Goal: Task Accomplishment & Management: Use online tool/utility

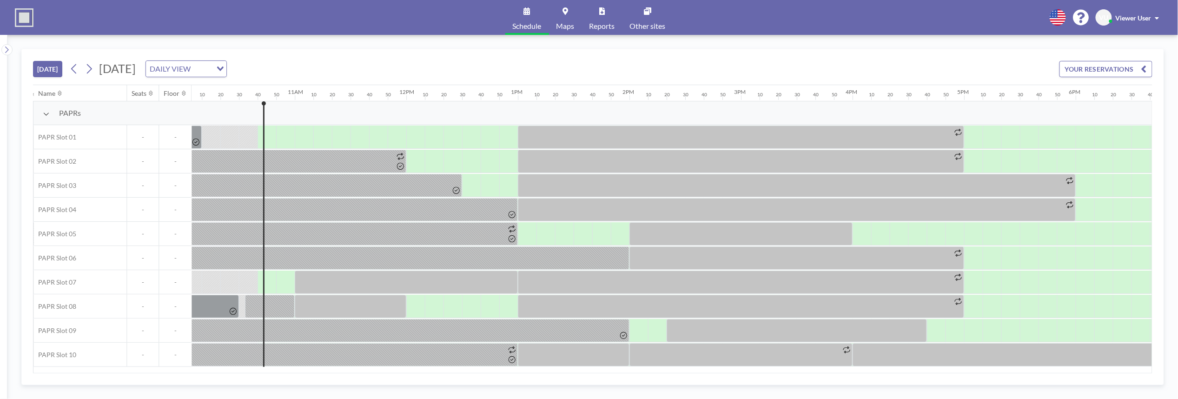
scroll to position [0, 1172]
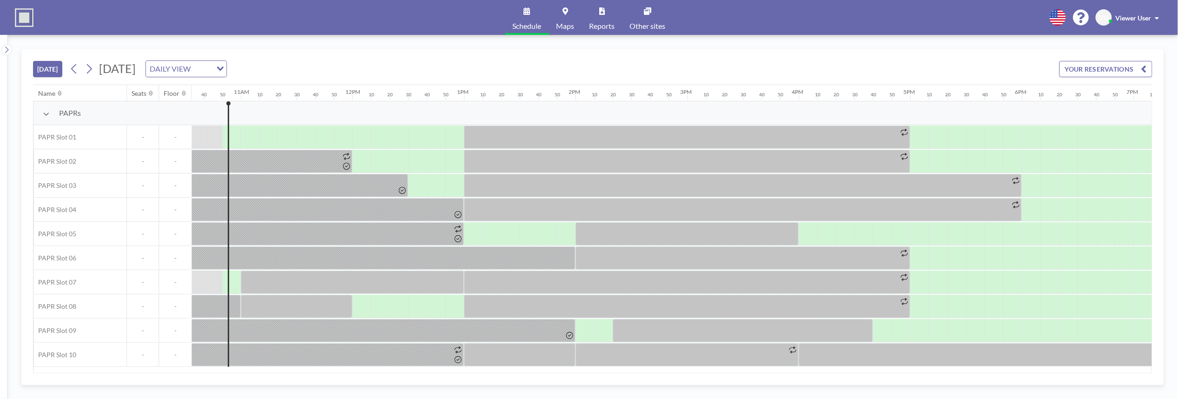
scroll to position [0, 1190]
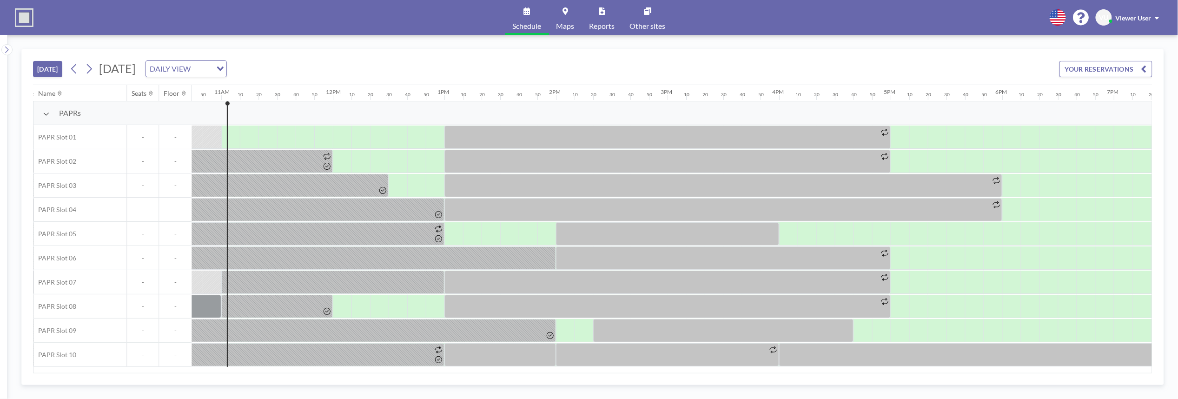
scroll to position [0, 1209]
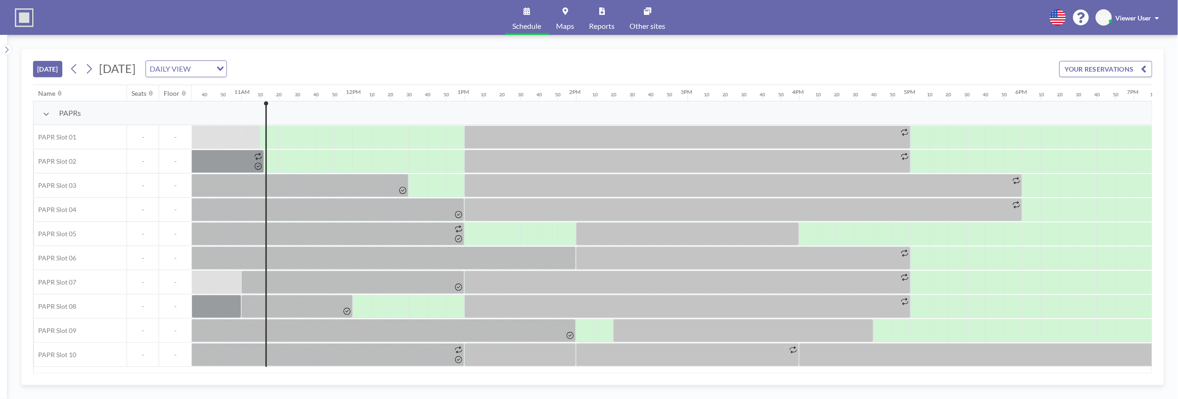
scroll to position [0, 1228]
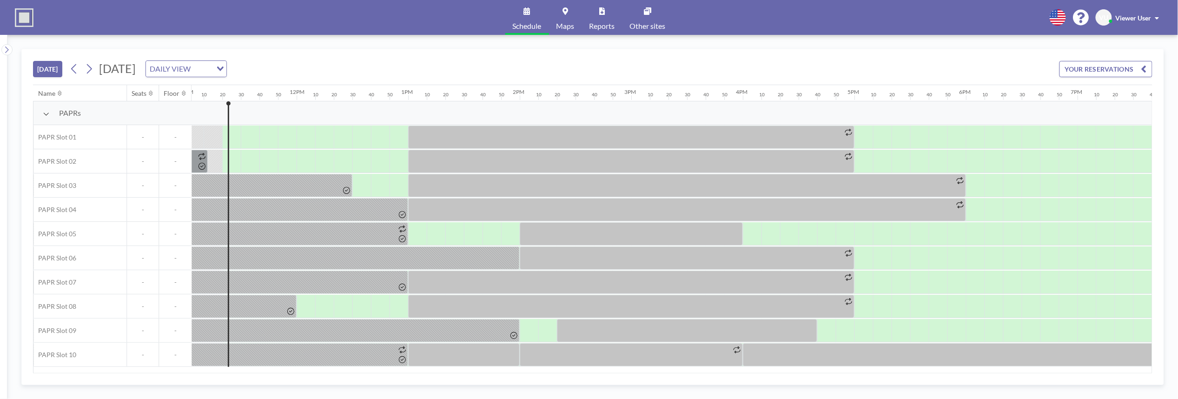
scroll to position [0, 1246]
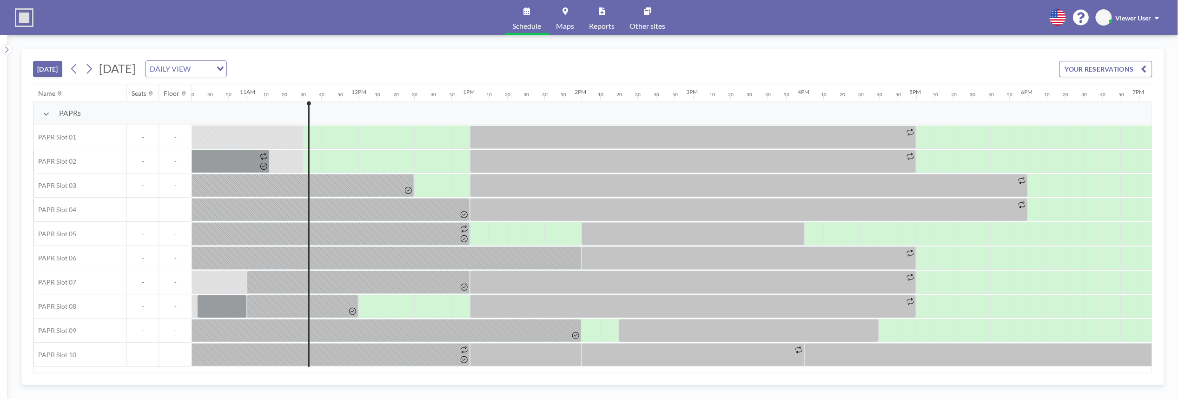
scroll to position [0, 1265]
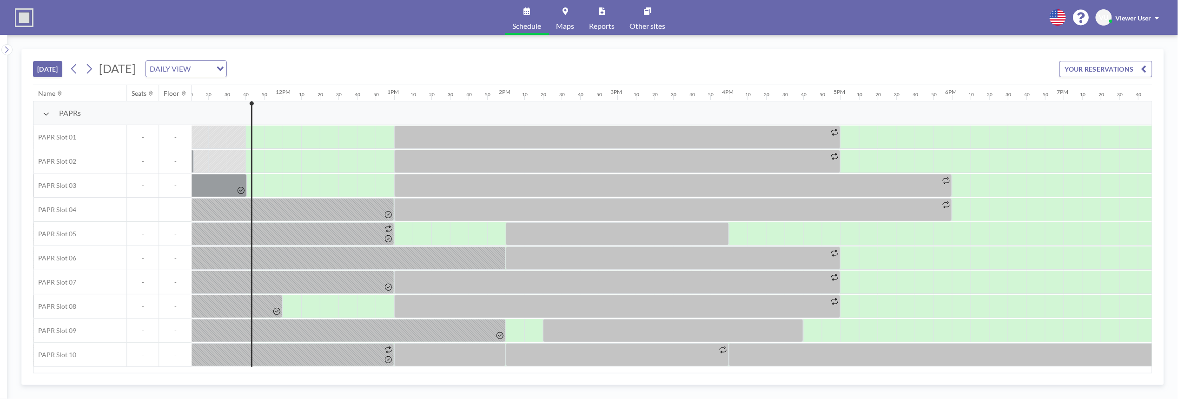
scroll to position [0, 1283]
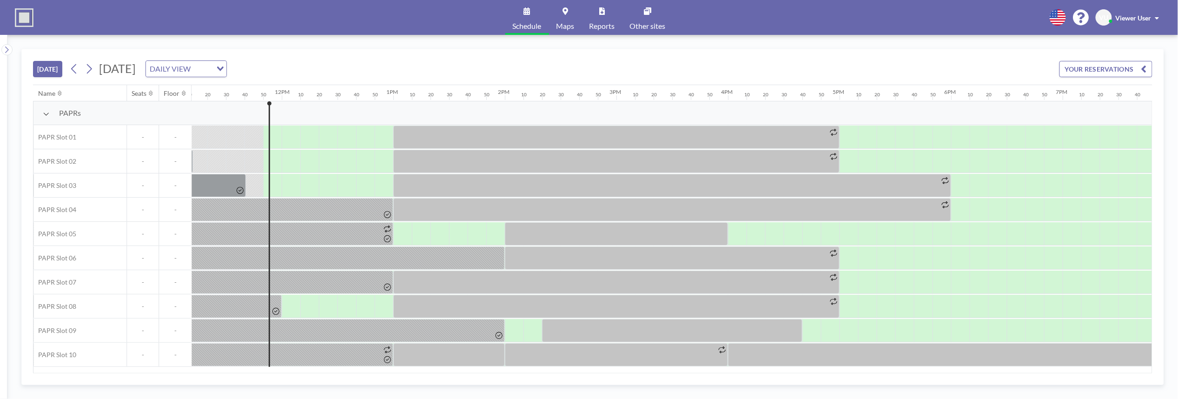
scroll to position [0, 1302]
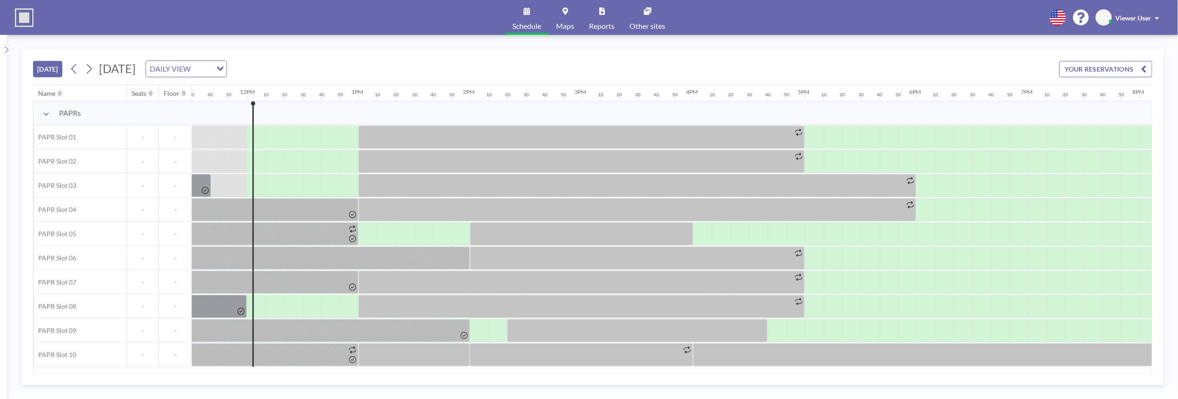
scroll to position [0, 1321]
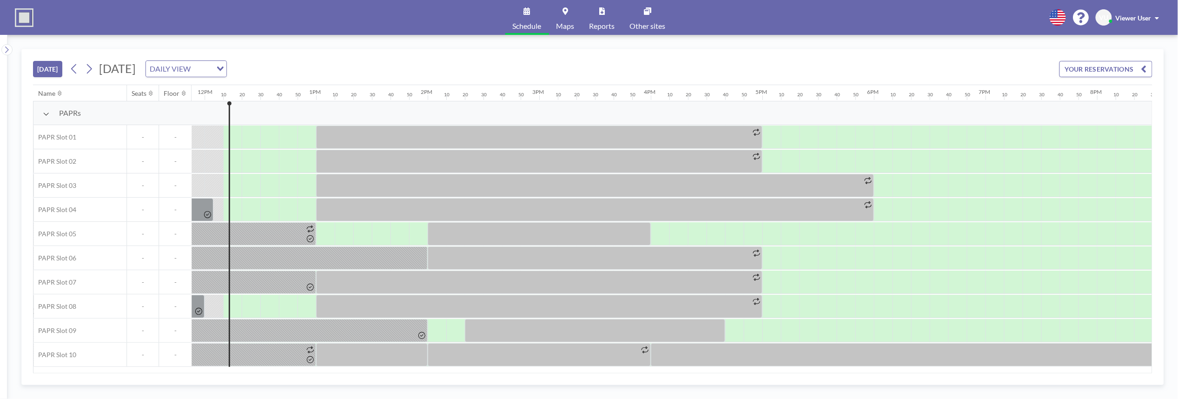
scroll to position [0, 1339]
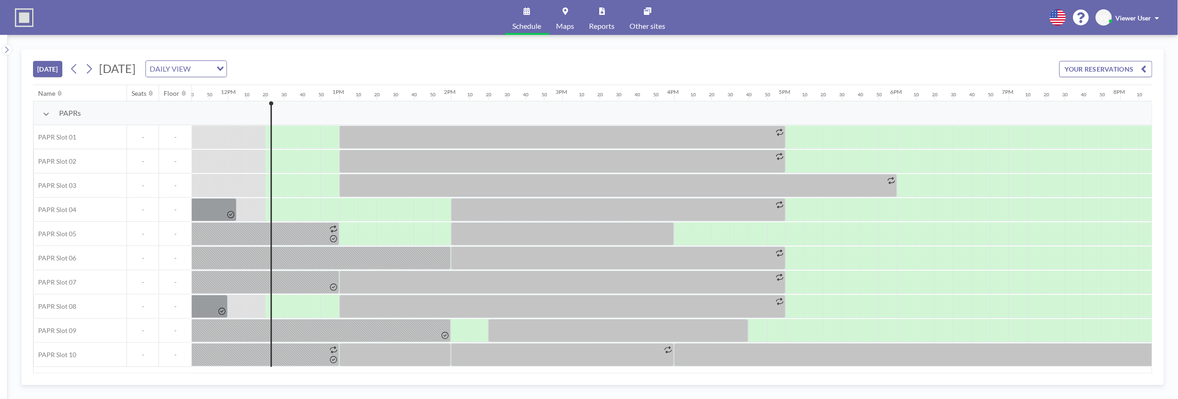
scroll to position [0, 1358]
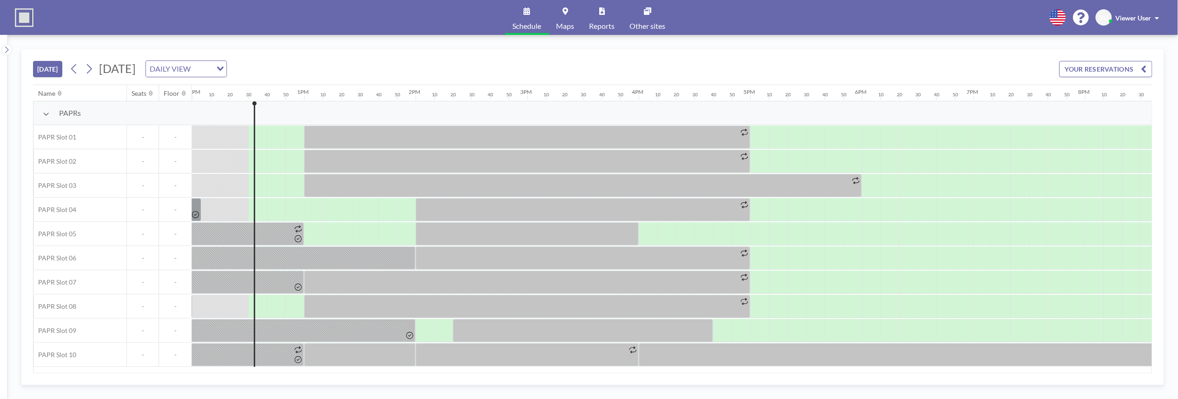
scroll to position [0, 1376]
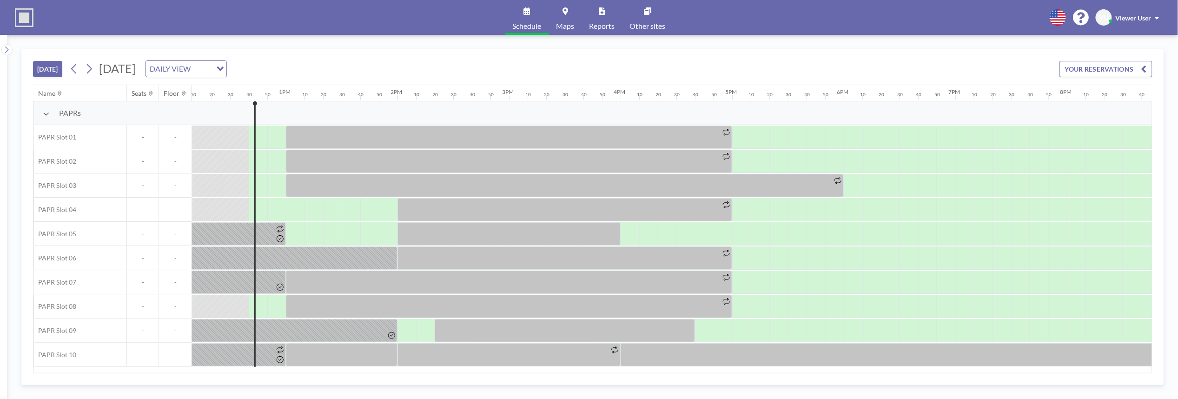
scroll to position [0, 1395]
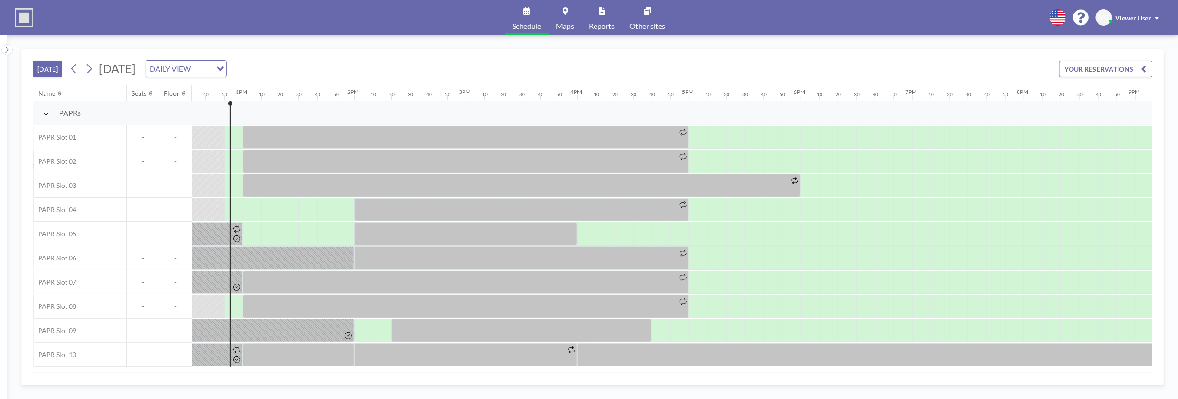
scroll to position [0, 1414]
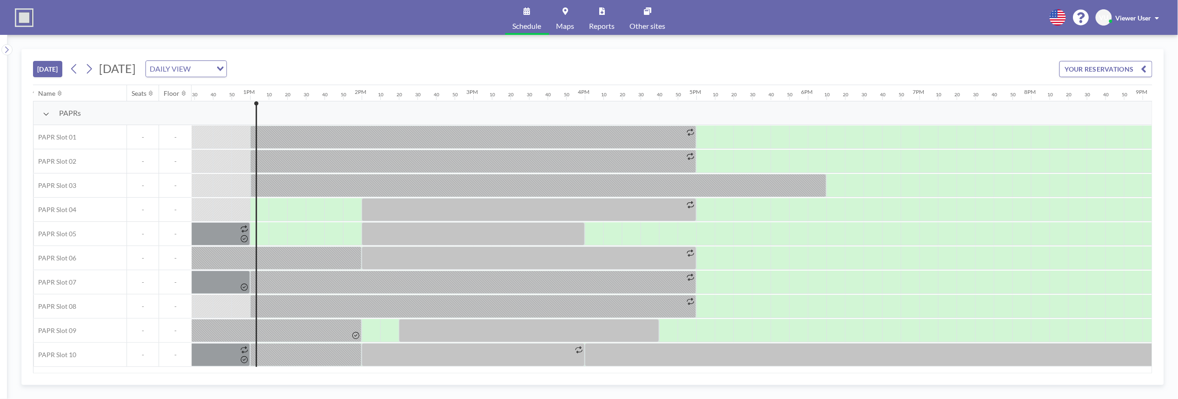
scroll to position [0, 1432]
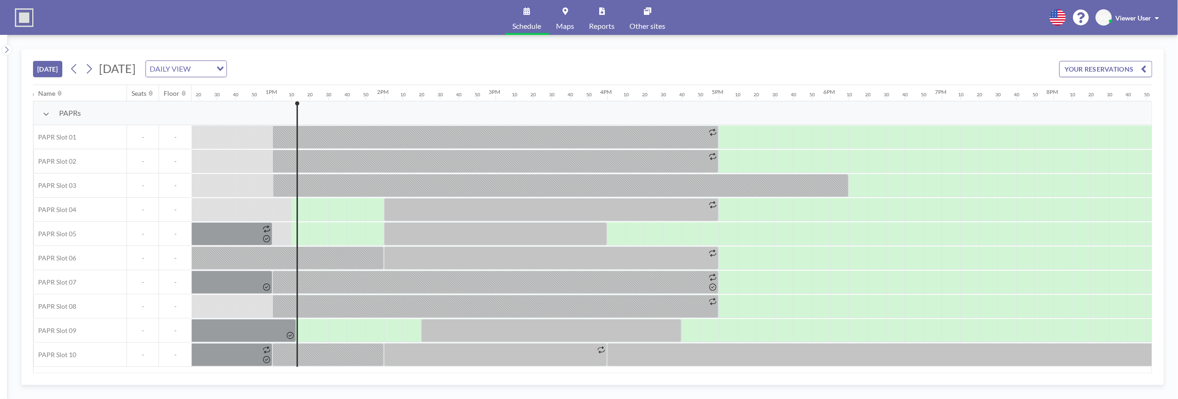
scroll to position [0, 1451]
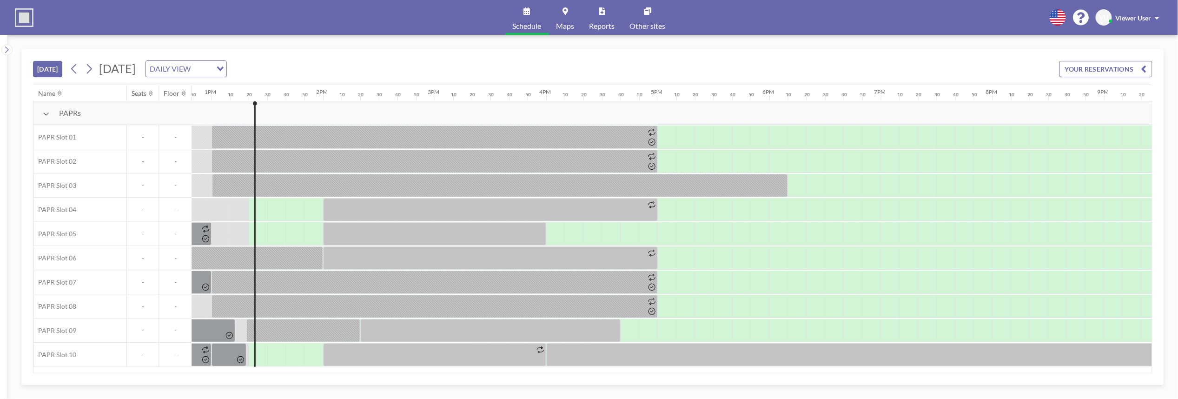
scroll to position [0, 1469]
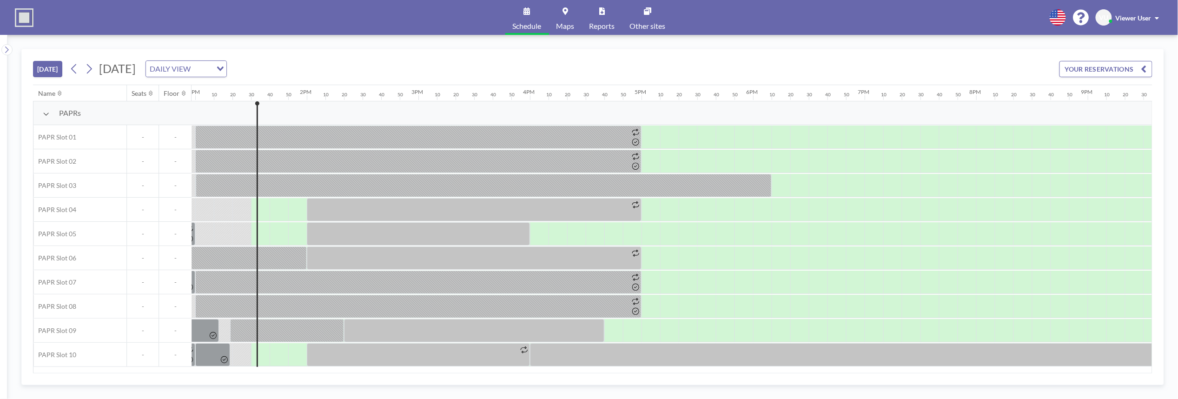
scroll to position [0, 1488]
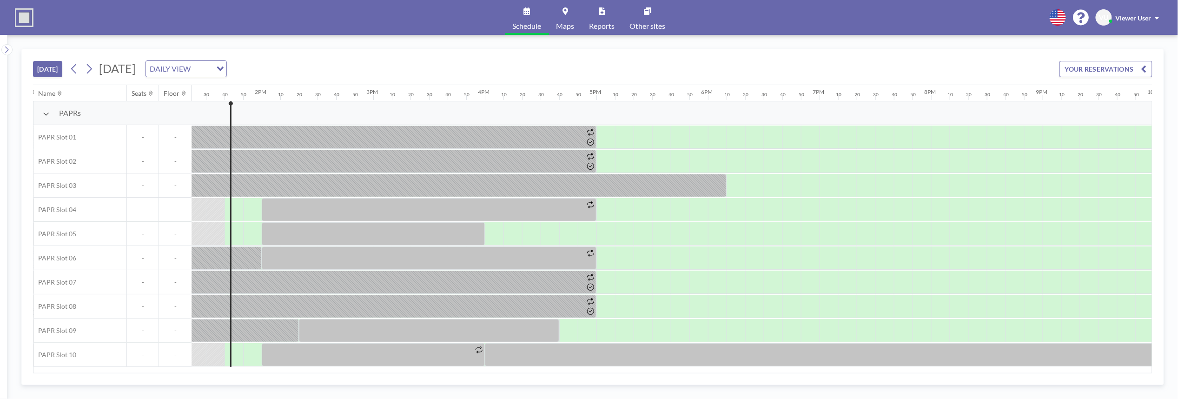
scroll to position [0, 1507]
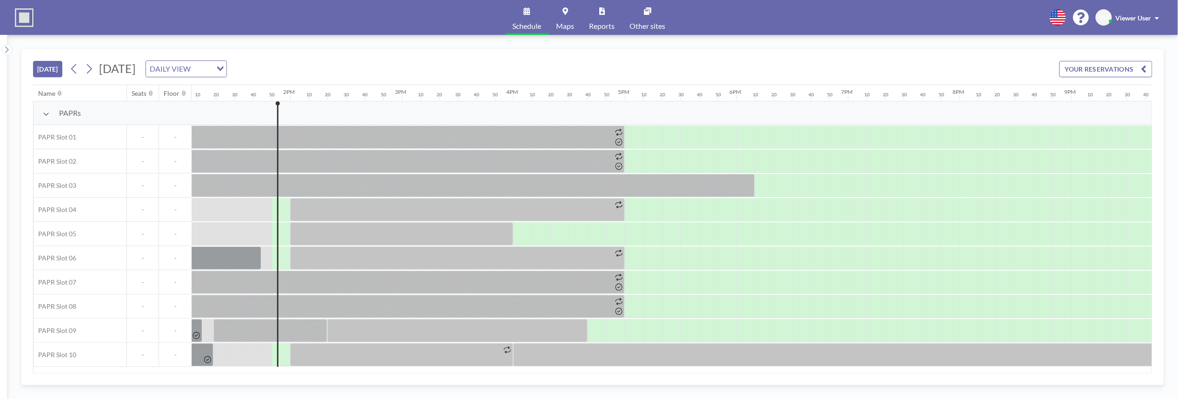
scroll to position [0, 1525]
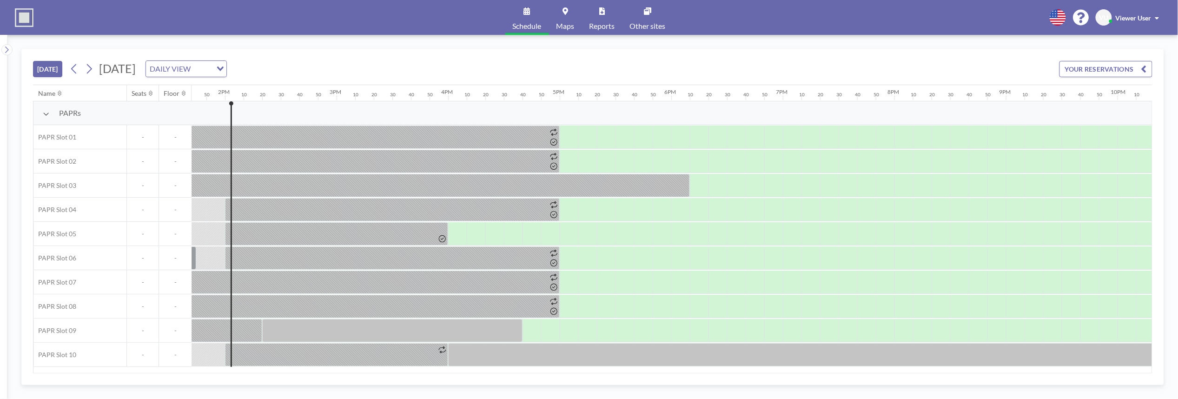
scroll to position [0, 1544]
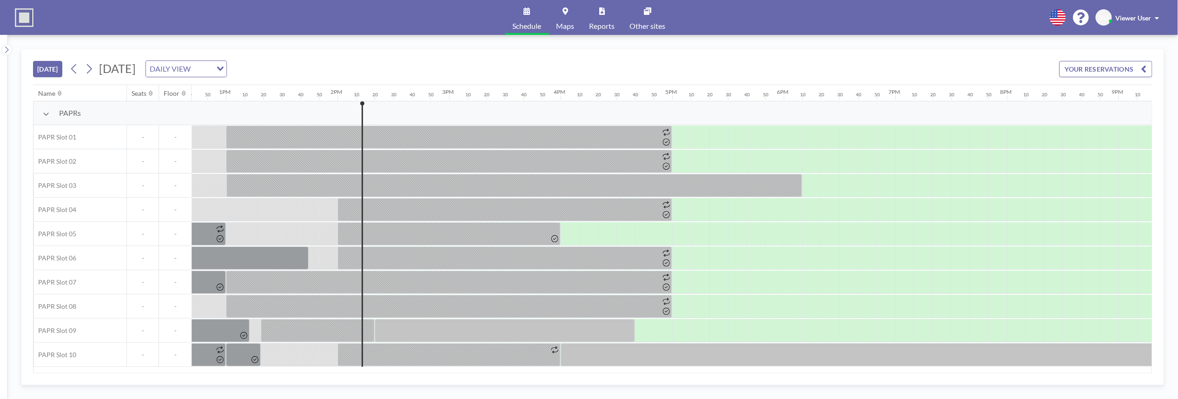
scroll to position [0, 1562]
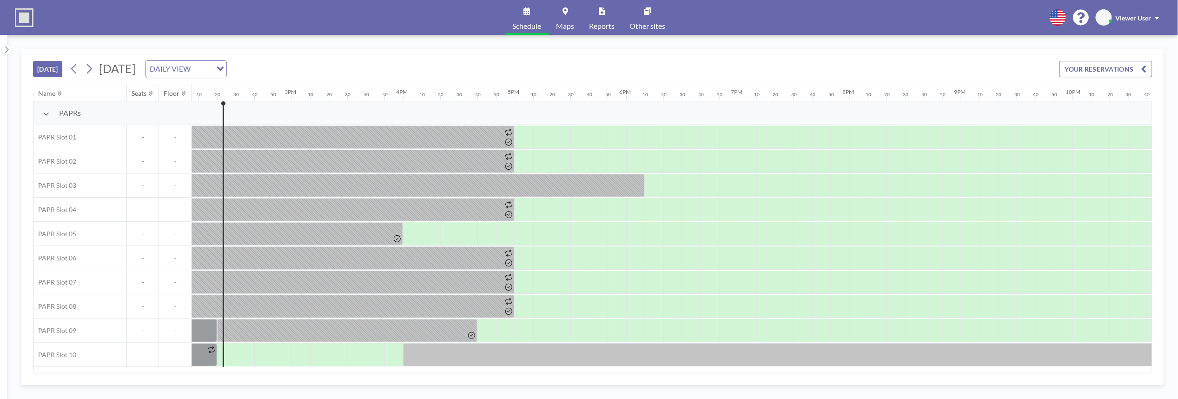
scroll to position [0, 1581]
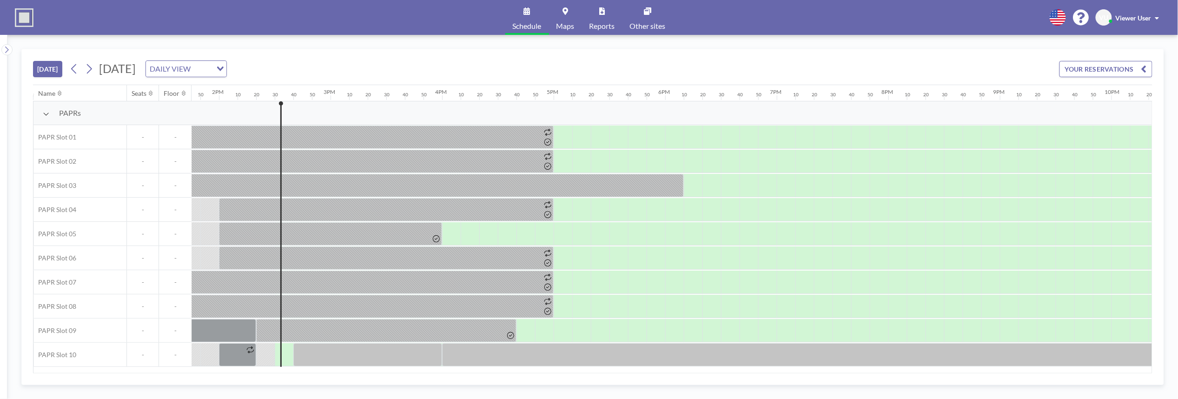
scroll to position [0, 1600]
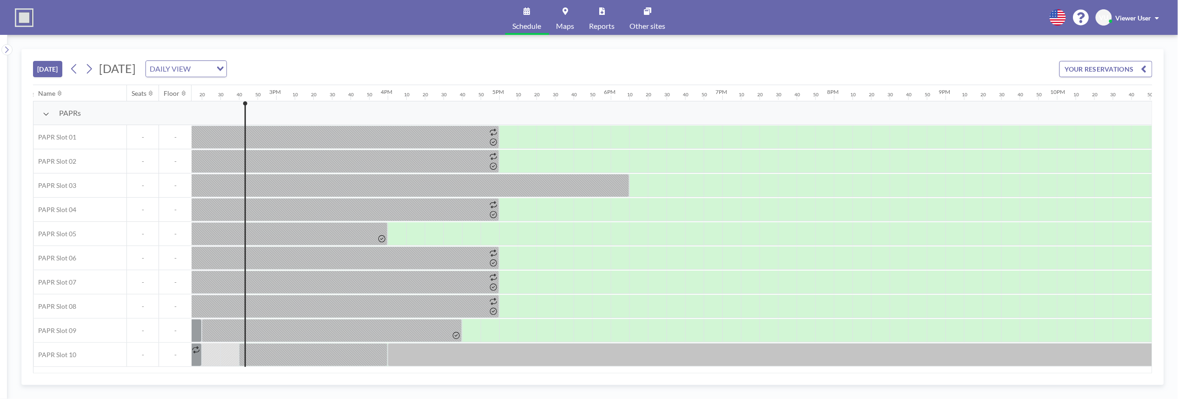
scroll to position [0, 1618]
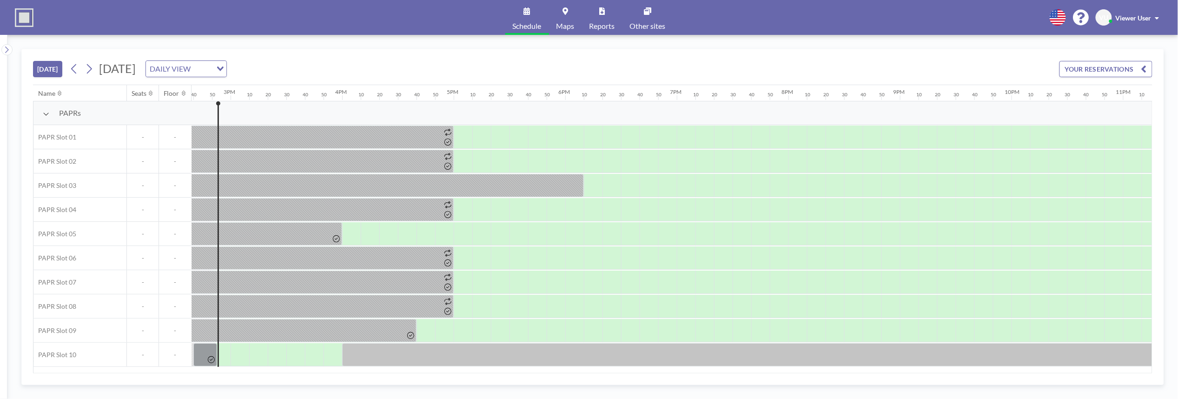
scroll to position [0, 1637]
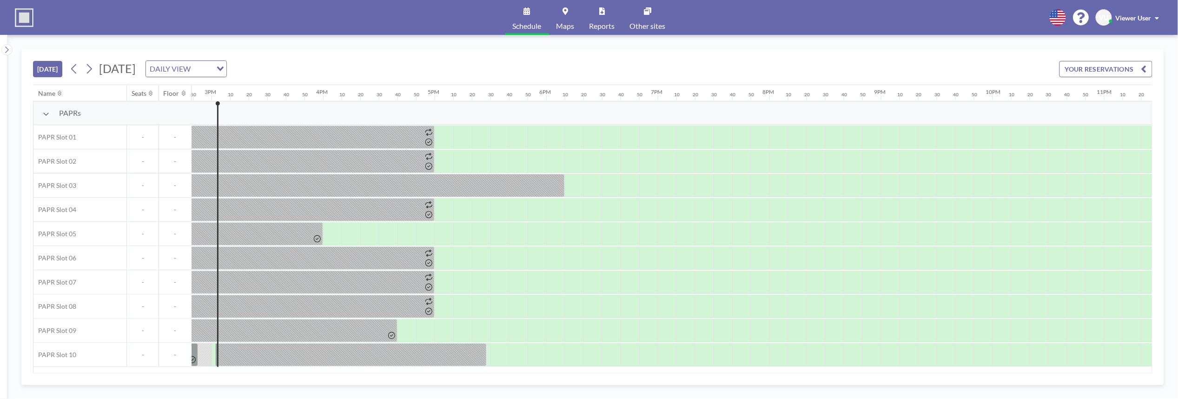
scroll to position [0, 1655]
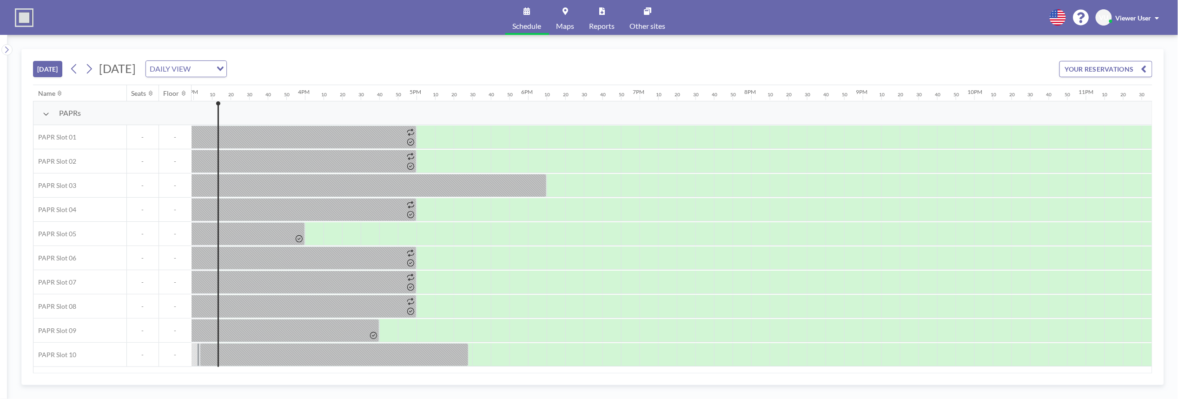
scroll to position [0, 1674]
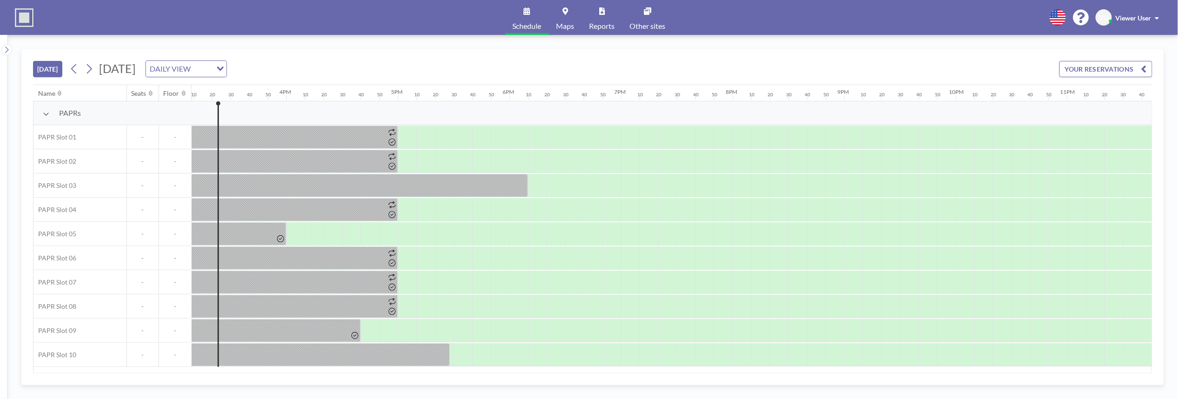
scroll to position [0, 1693]
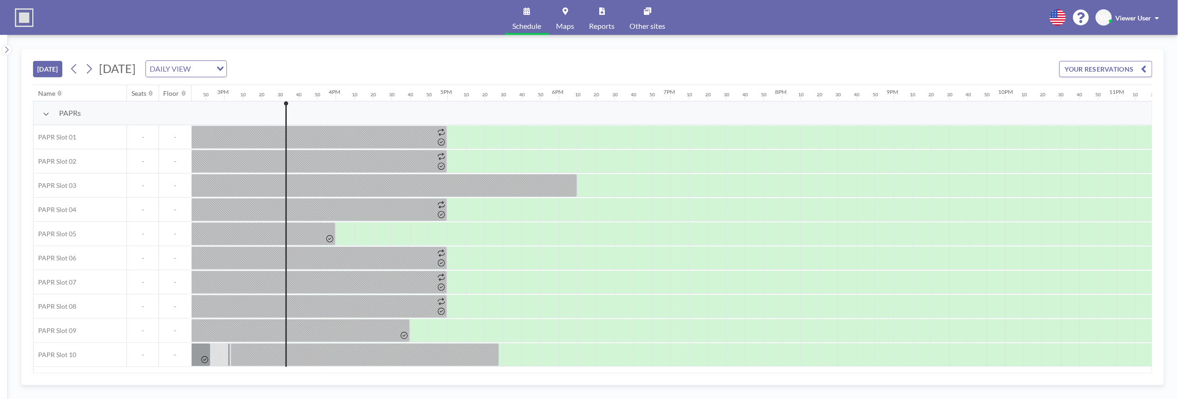
scroll to position [0, 1711]
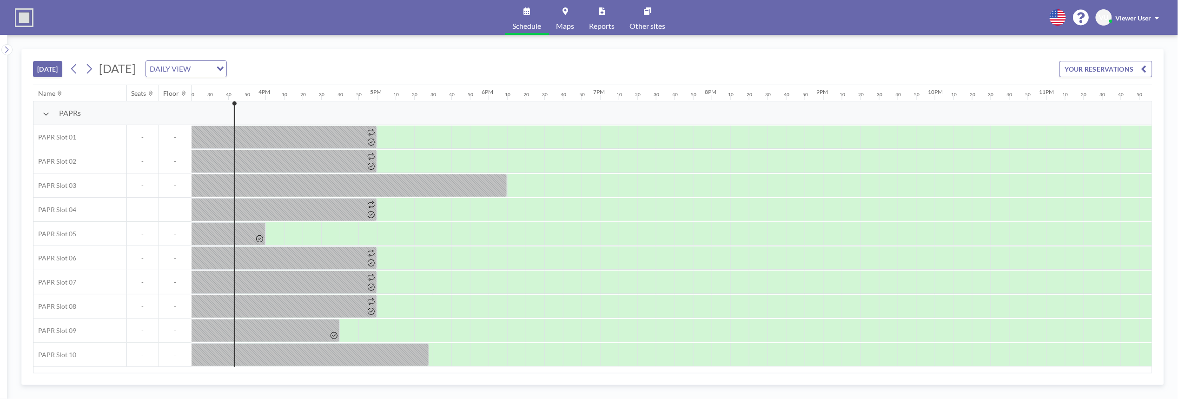
scroll to position [0, 1728]
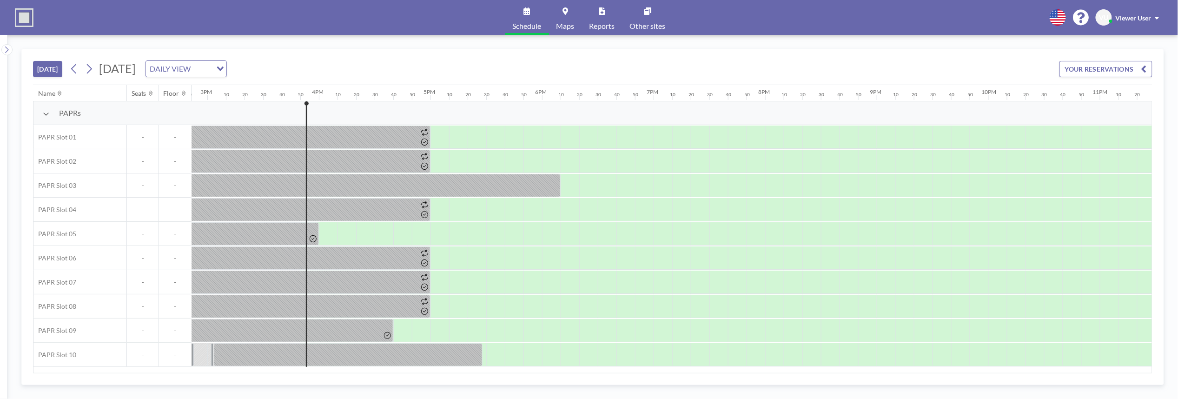
scroll to position [0, 1728]
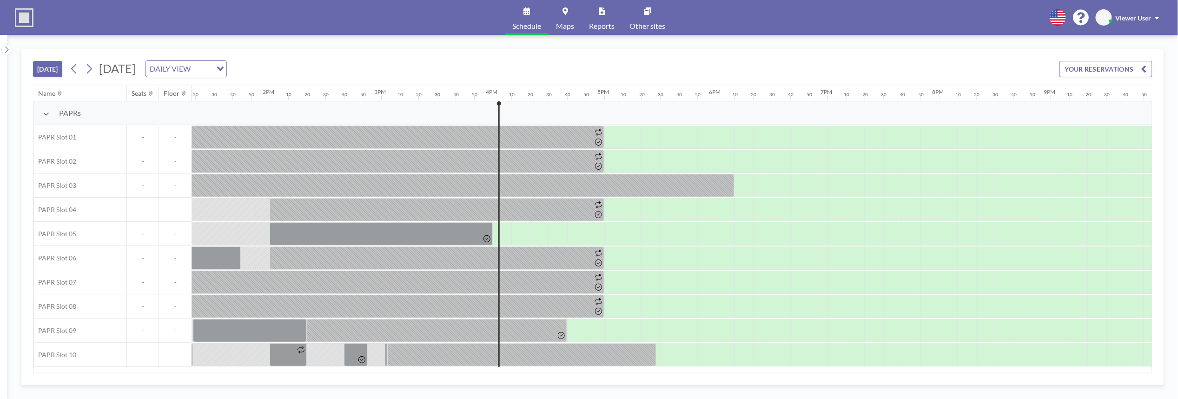
scroll to position [0, 1728]
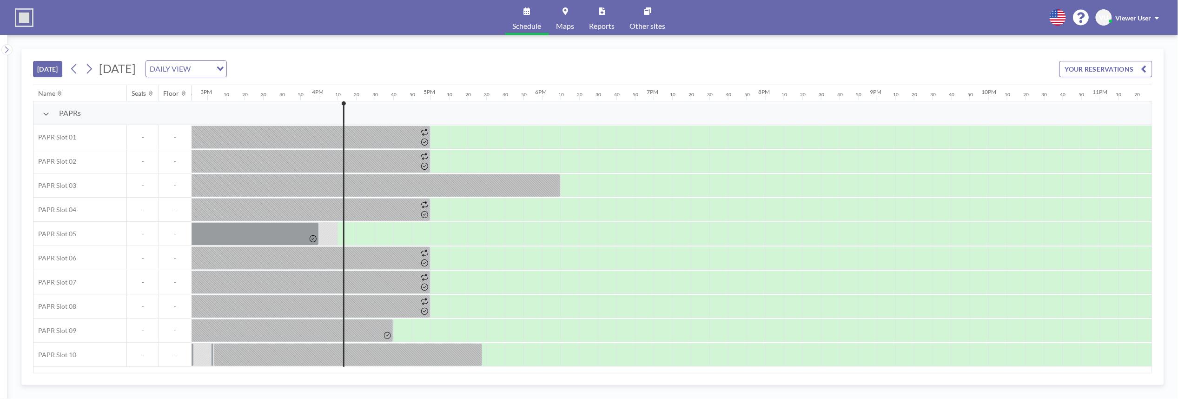
scroll to position [0, 1728]
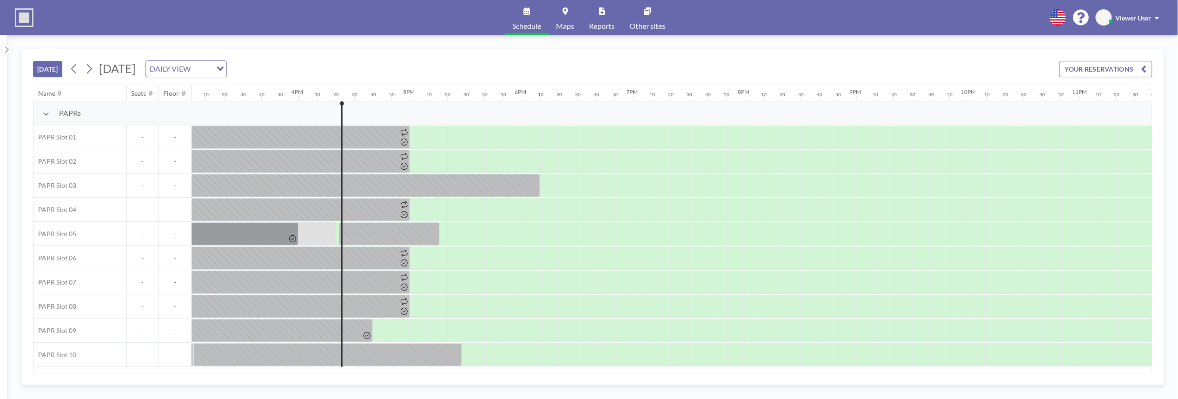
scroll to position [0, 1728]
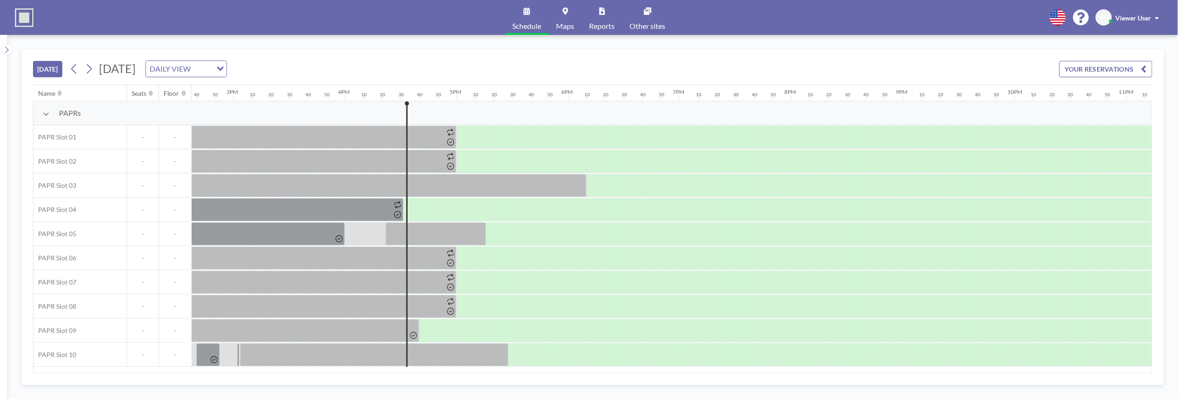
scroll to position [0, 1728]
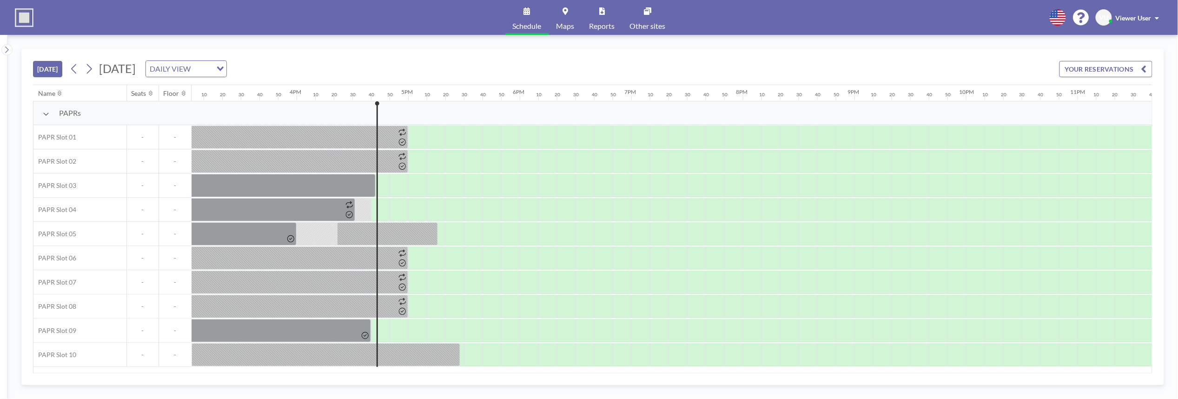
scroll to position [0, 1728]
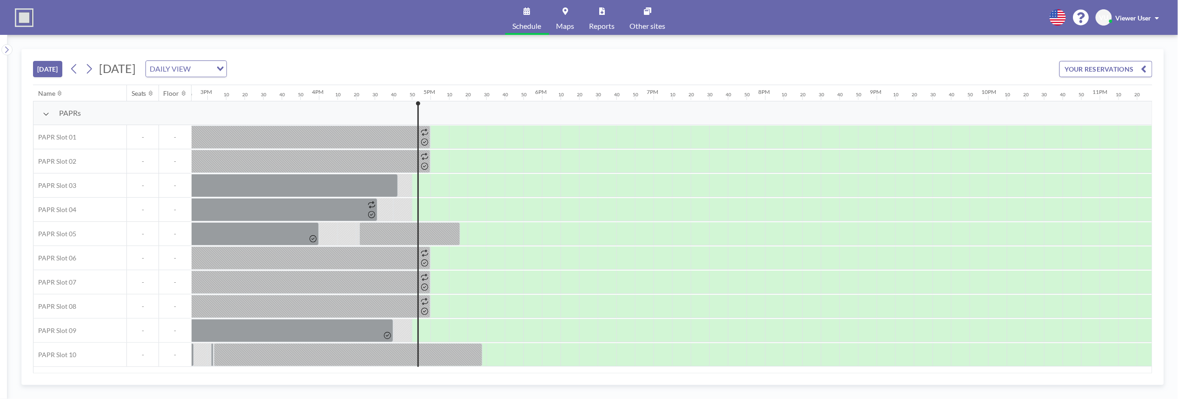
scroll to position [0, 1728]
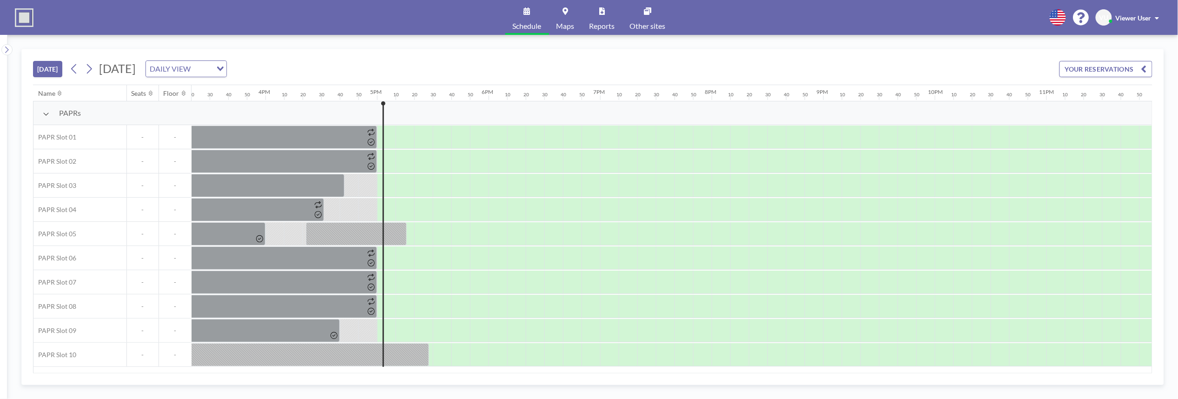
scroll to position [0, 1728]
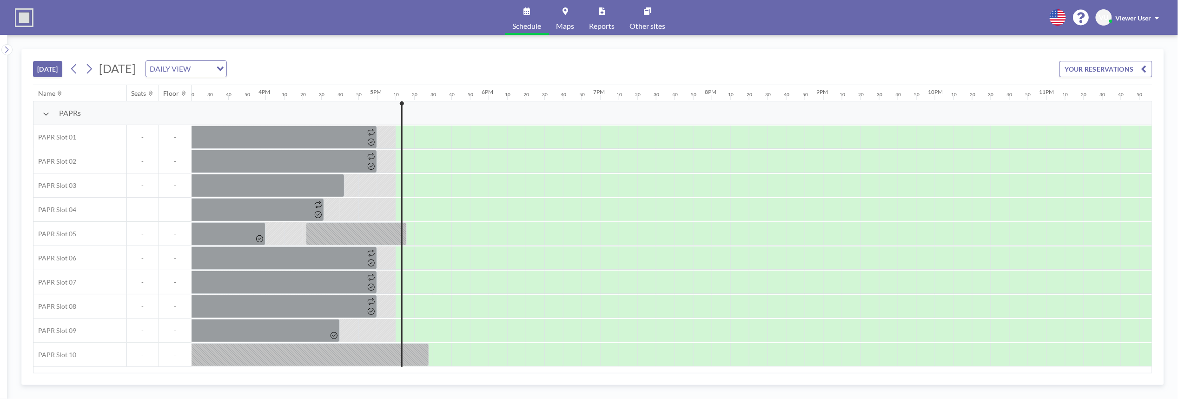
scroll to position [0, 1728]
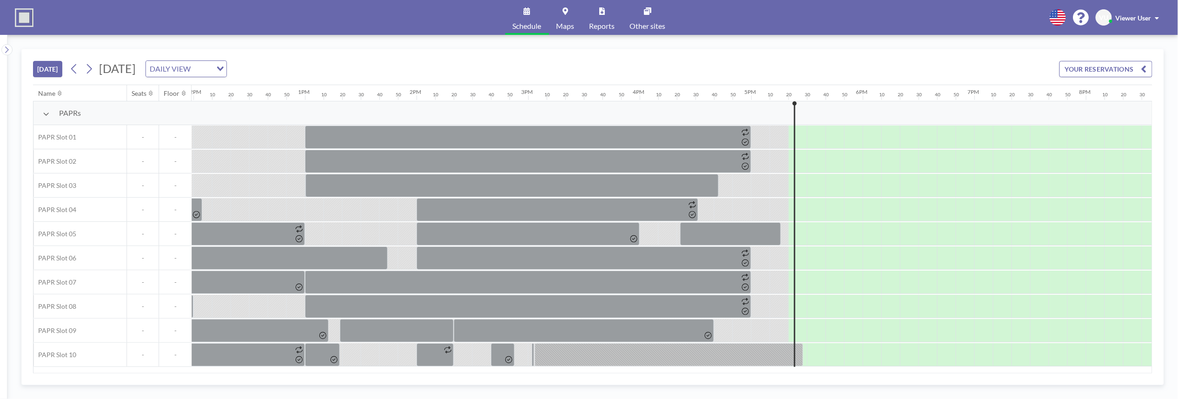
scroll to position [0, 1728]
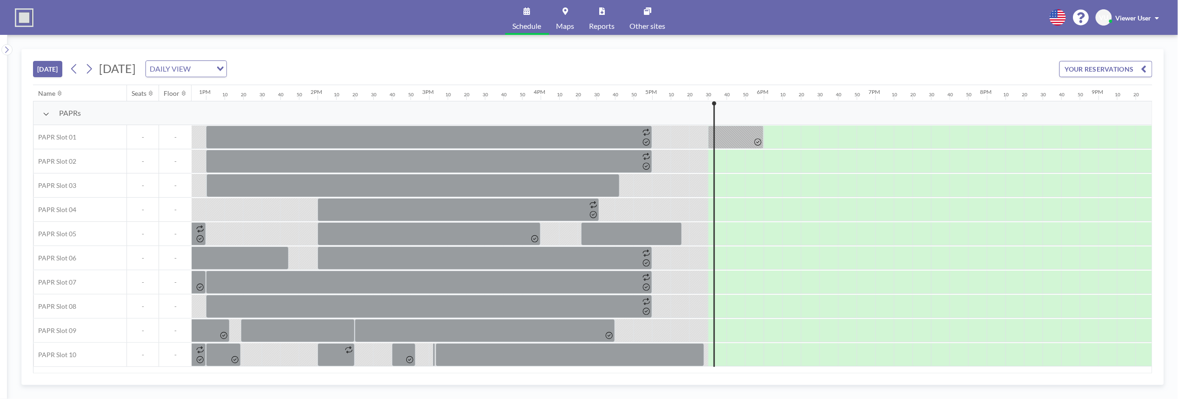
scroll to position [0, 1728]
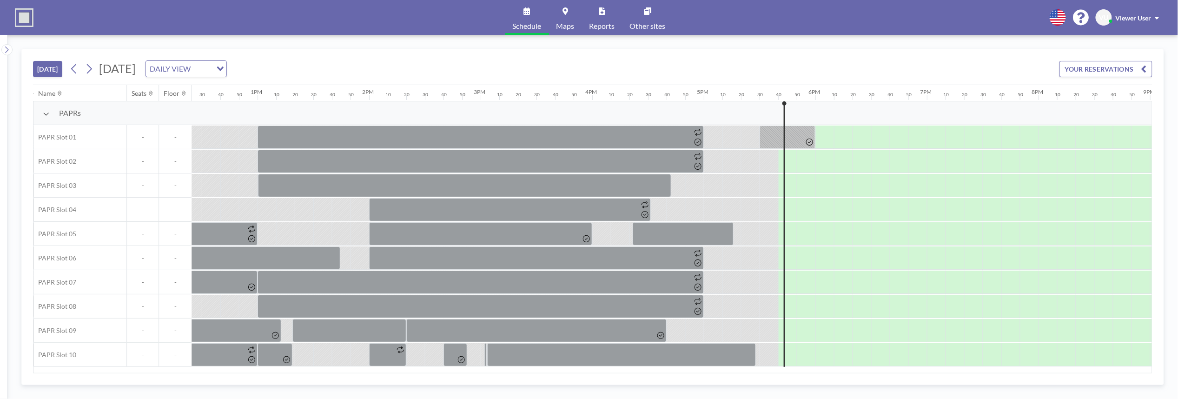
scroll to position [0, 1728]
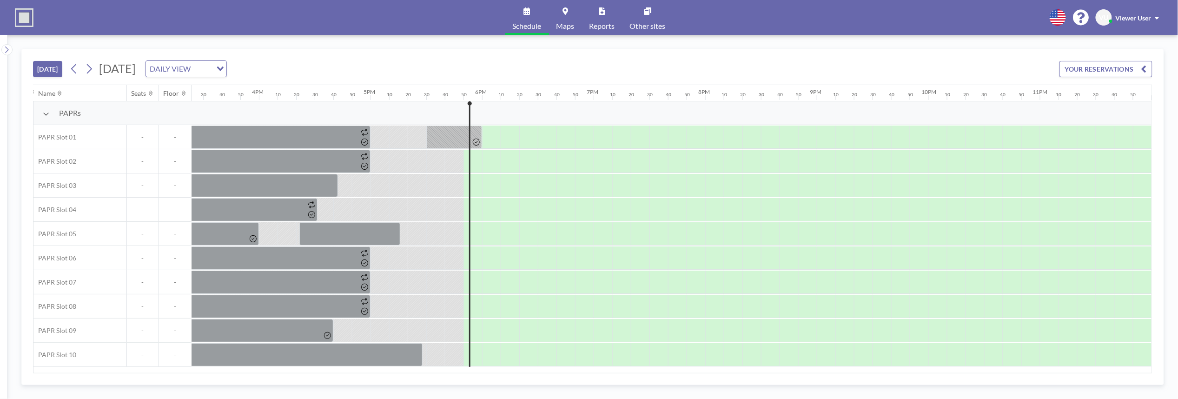
scroll to position [0, 1728]
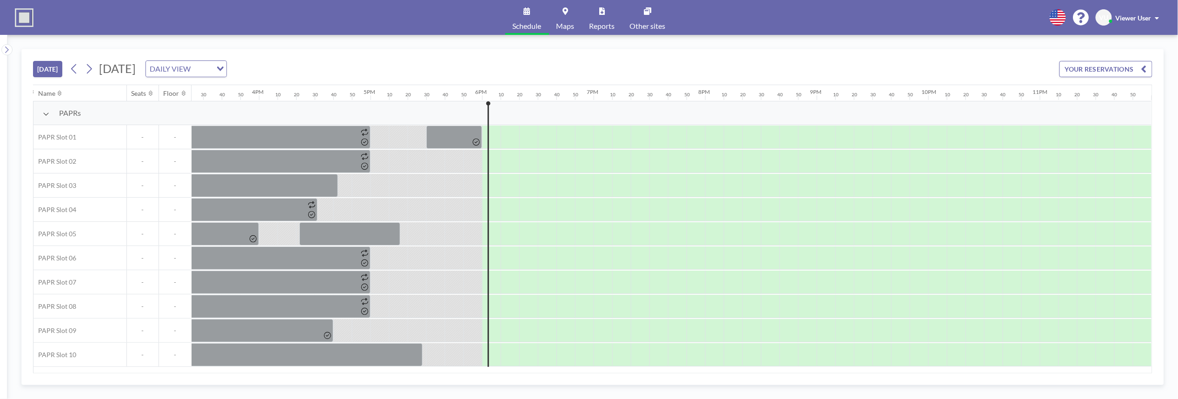
scroll to position [0, 1728]
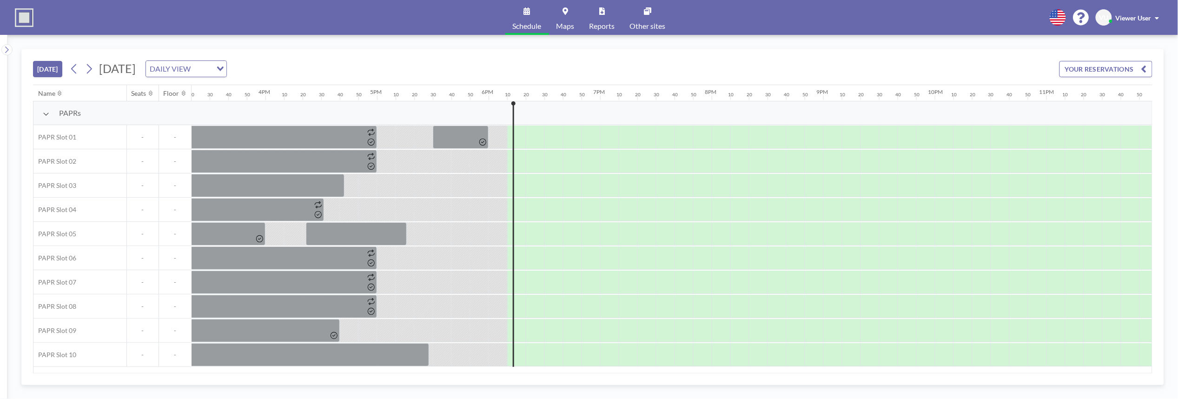
scroll to position [0, 1728]
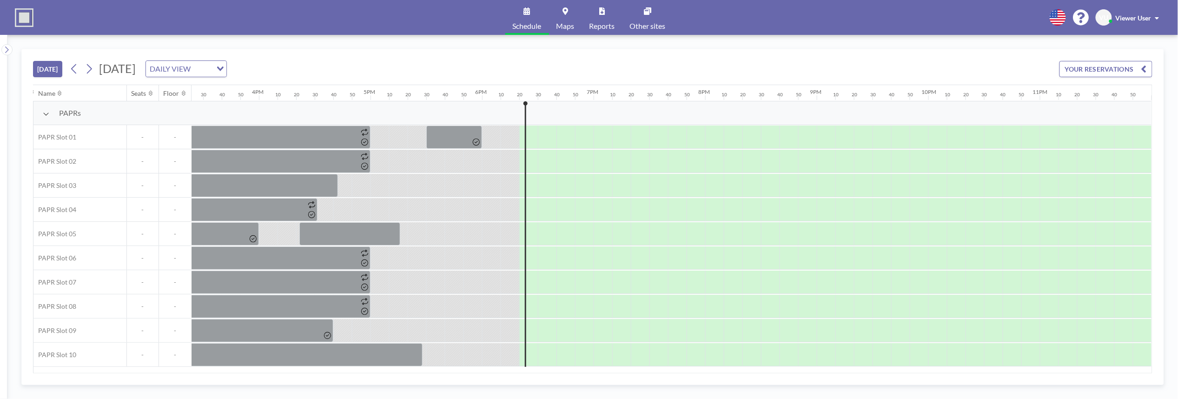
scroll to position [0, 1728]
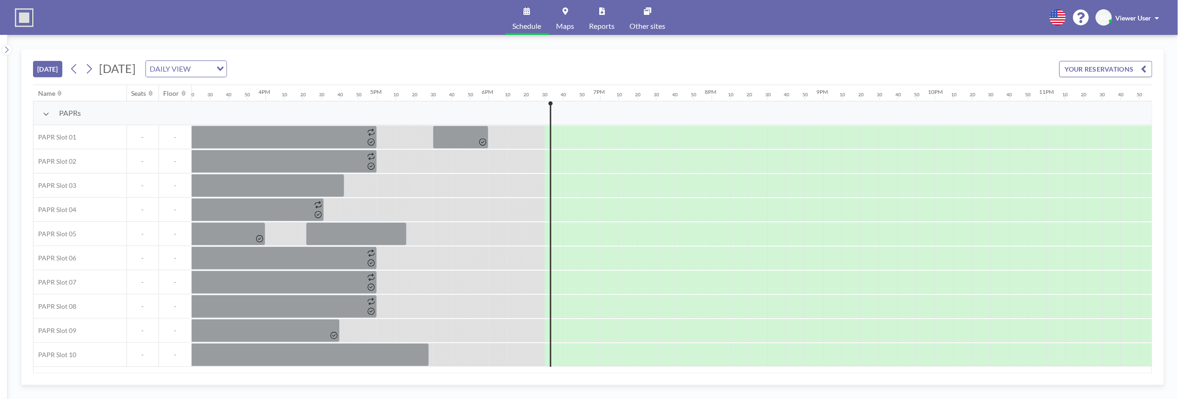
scroll to position [0, 1728]
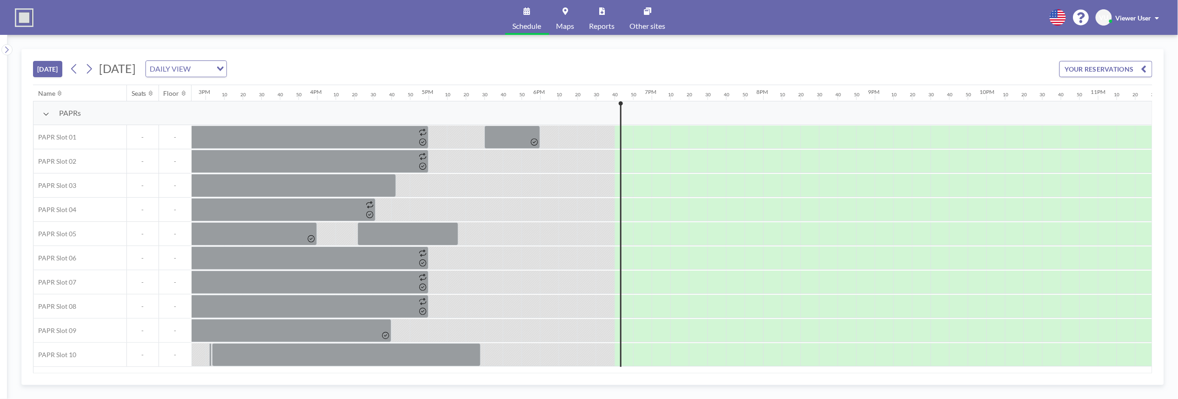
scroll to position [0, 1728]
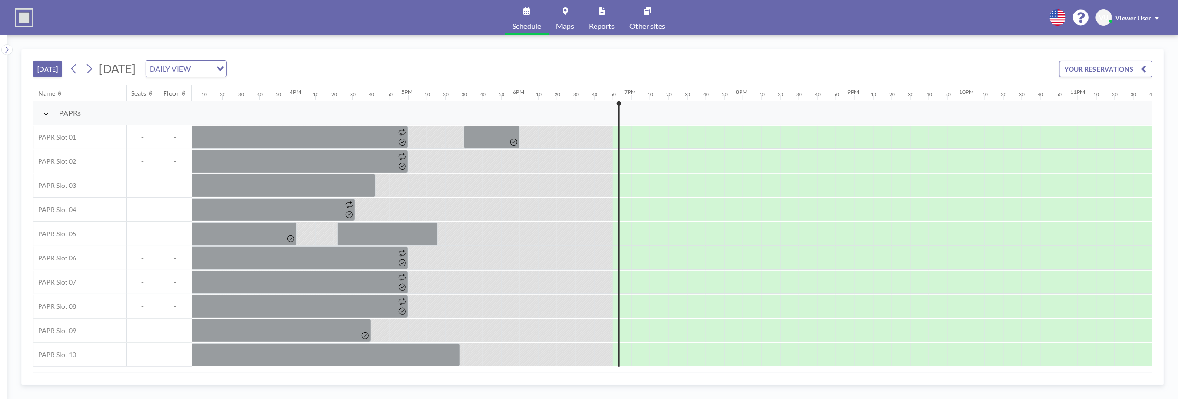
scroll to position [0, 1728]
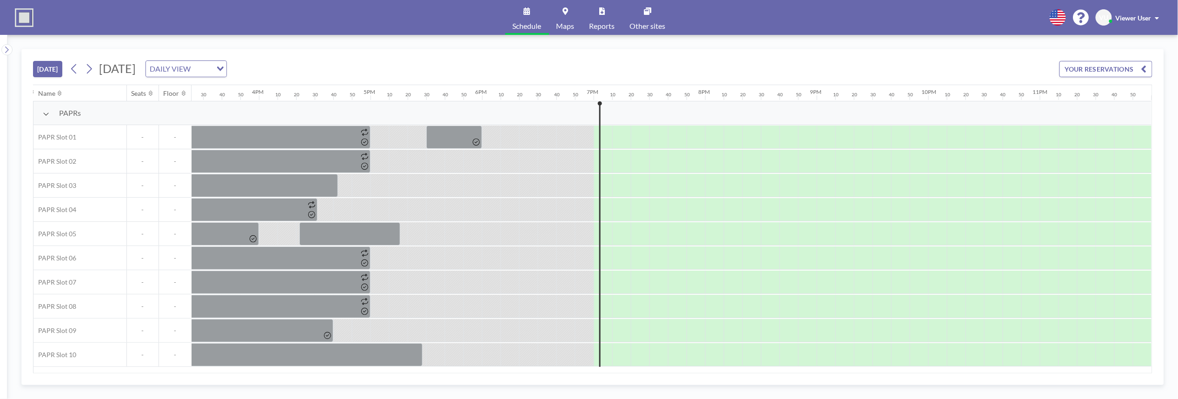
scroll to position [0, 1728]
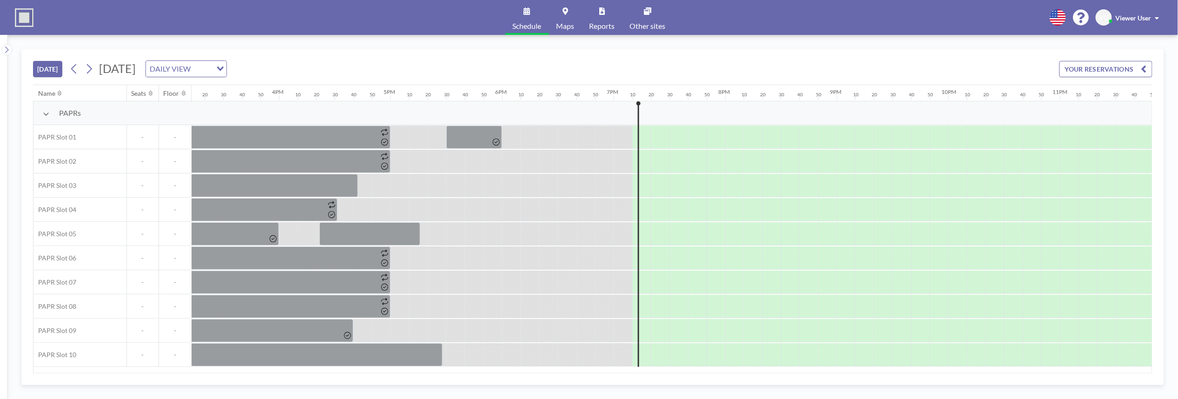
scroll to position [0, 1728]
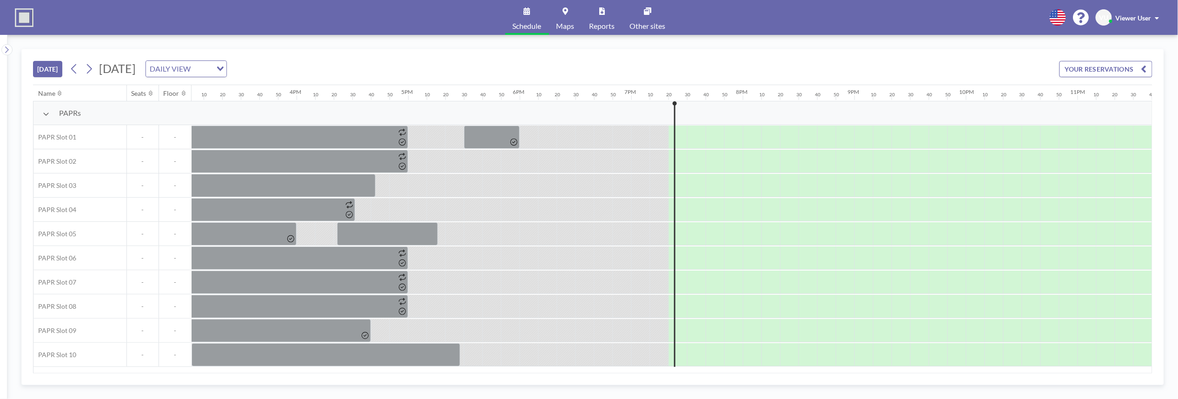
scroll to position [0, 1728]
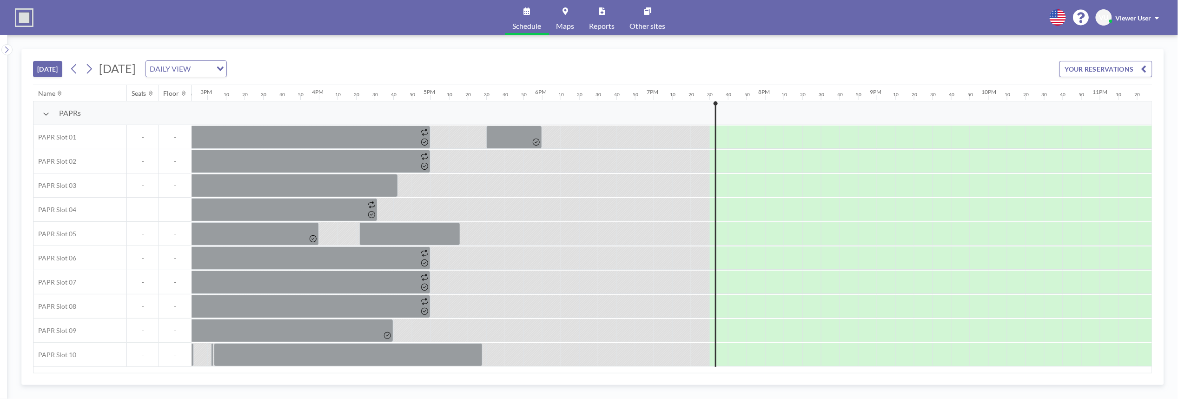
scroll to position [0, 1728]
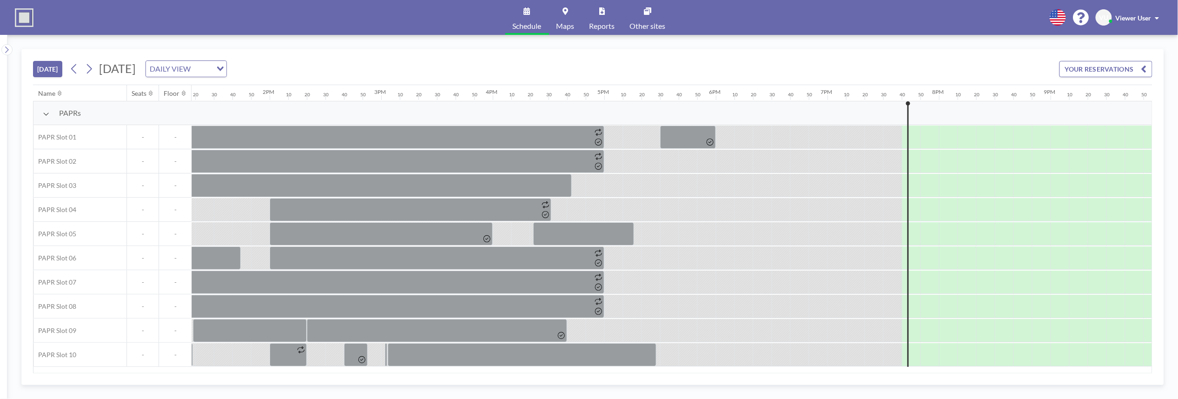
scroll to position [0, 1728]
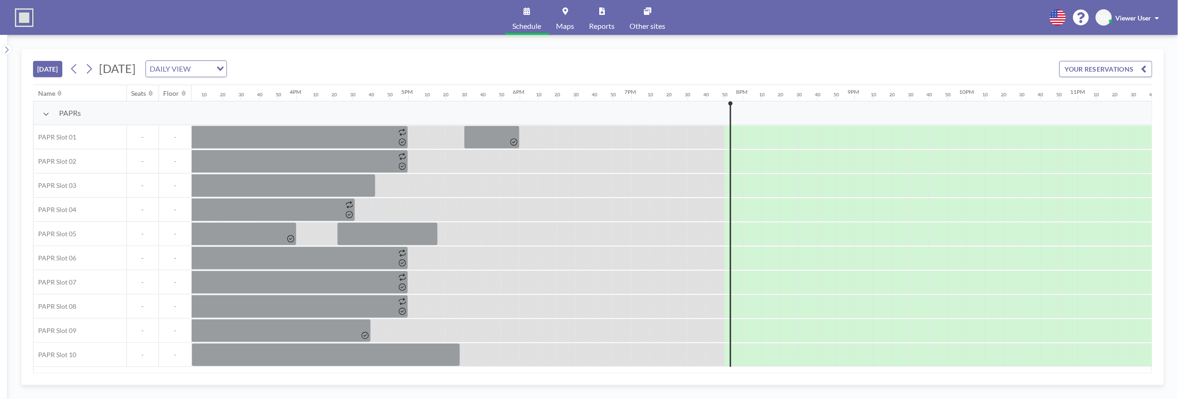
scroll to position [0, 1728]
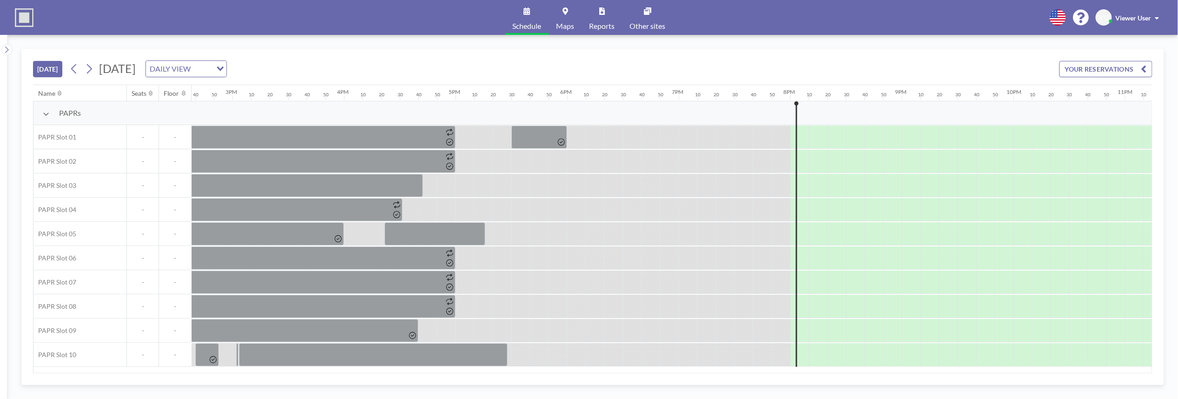
scroll to position [0, 1728]
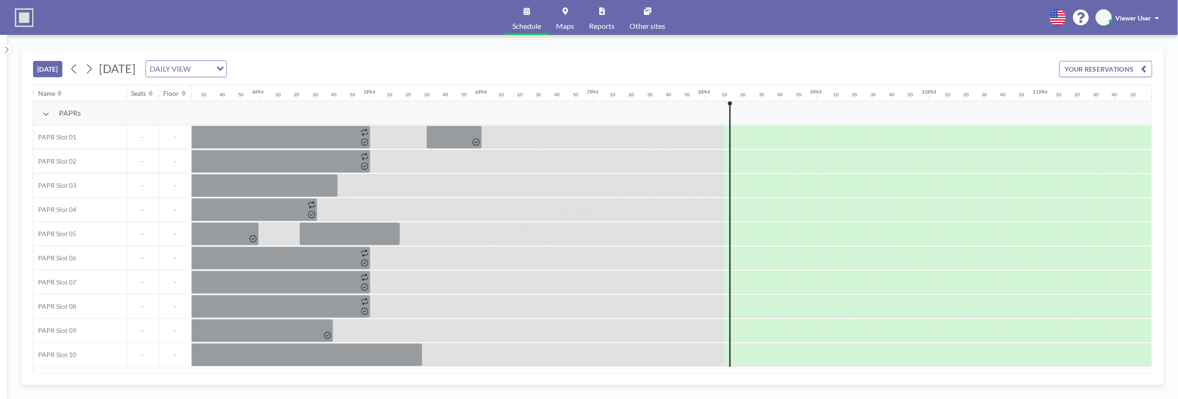
scroll to position [0, 1728]
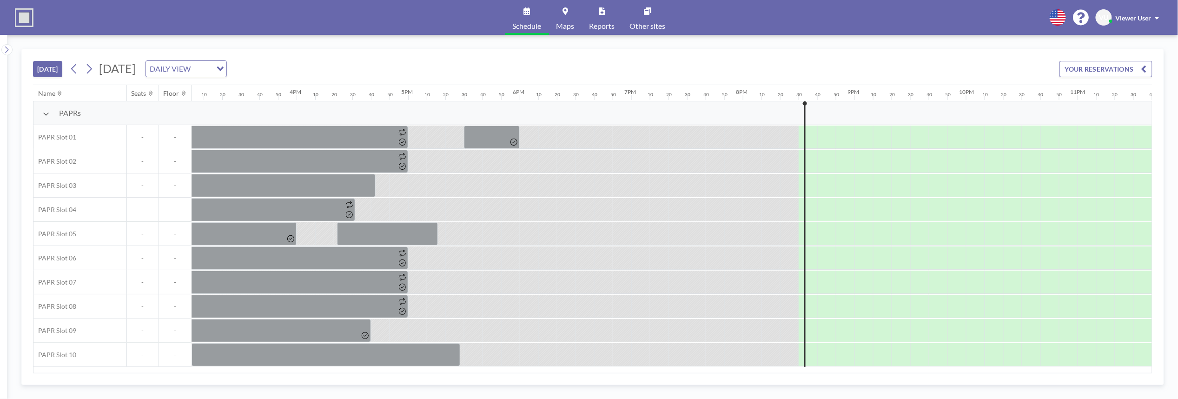
scroll to position [0, 1728]
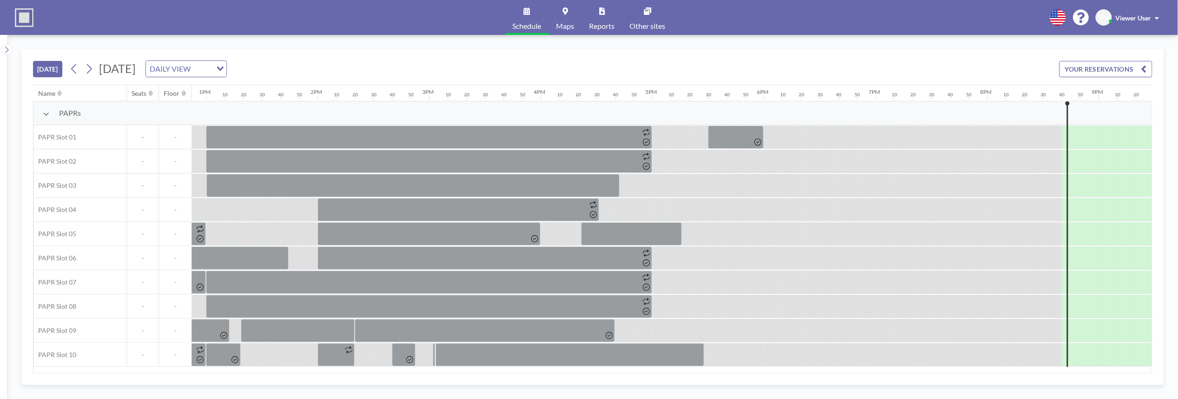
scroll to position [0, 1728]
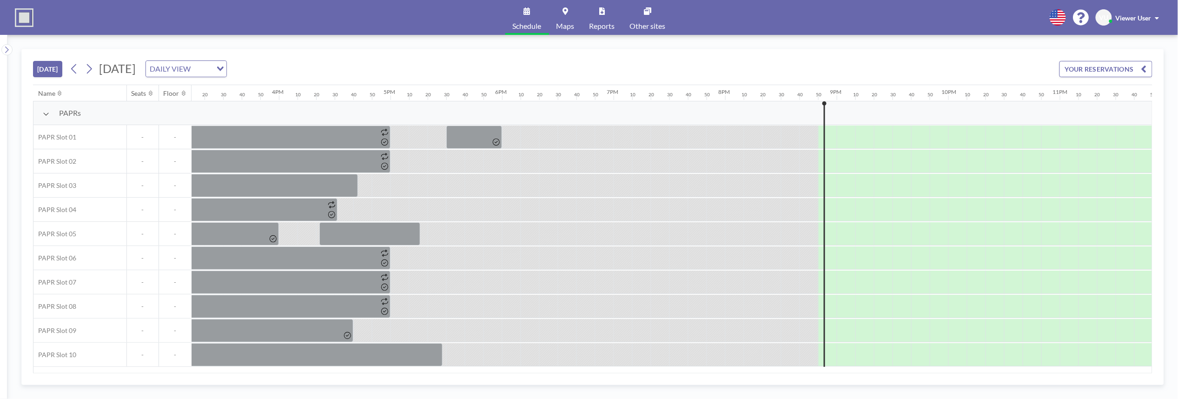
scroll to position [0, 1728]
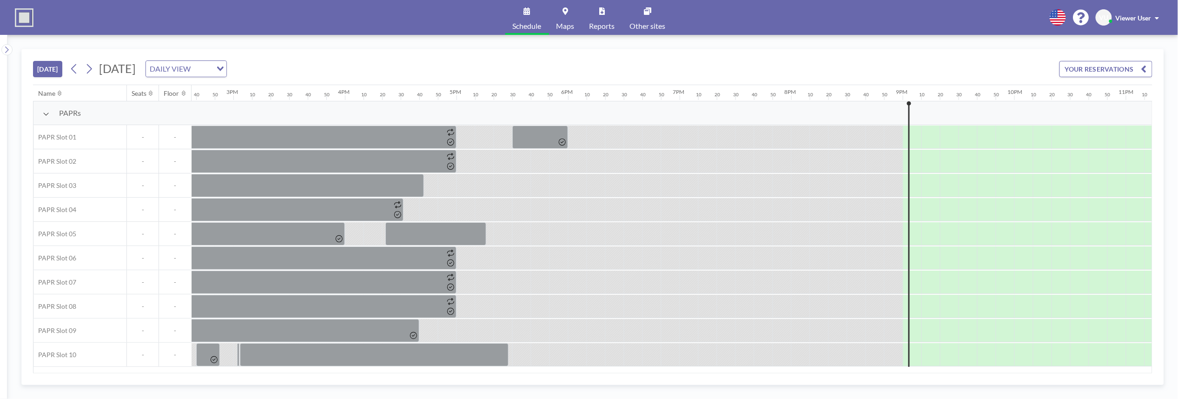
scroll to position [0, 1728]
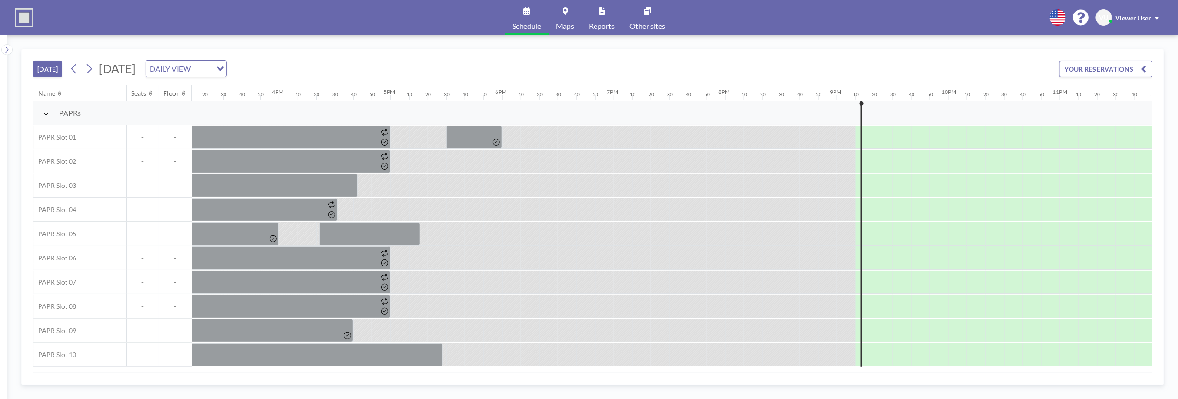
scroll to position [0, 1728]
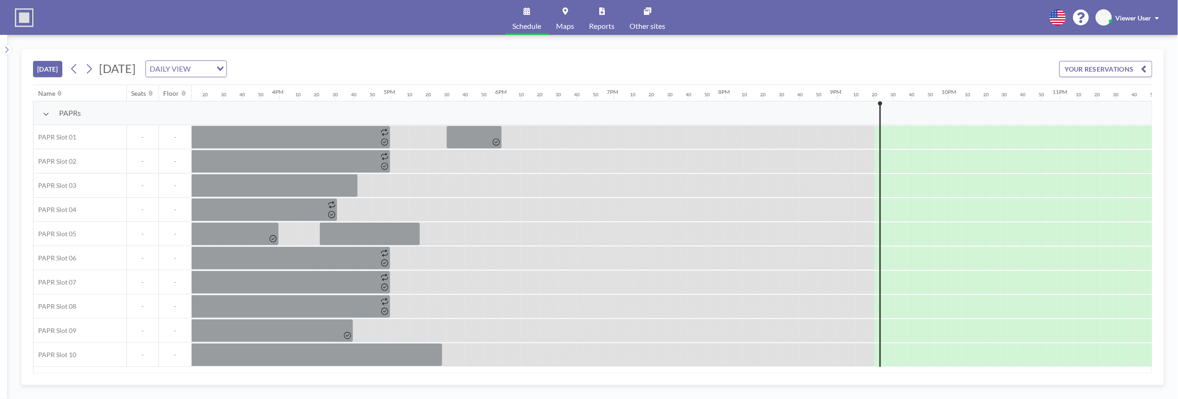
scroll to position [0, 1728]
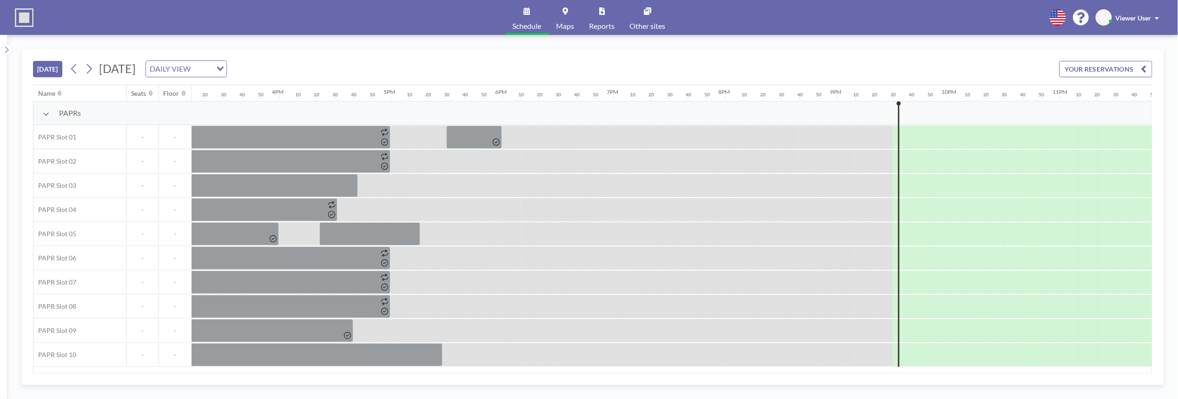
scroll to position [0, 1728]
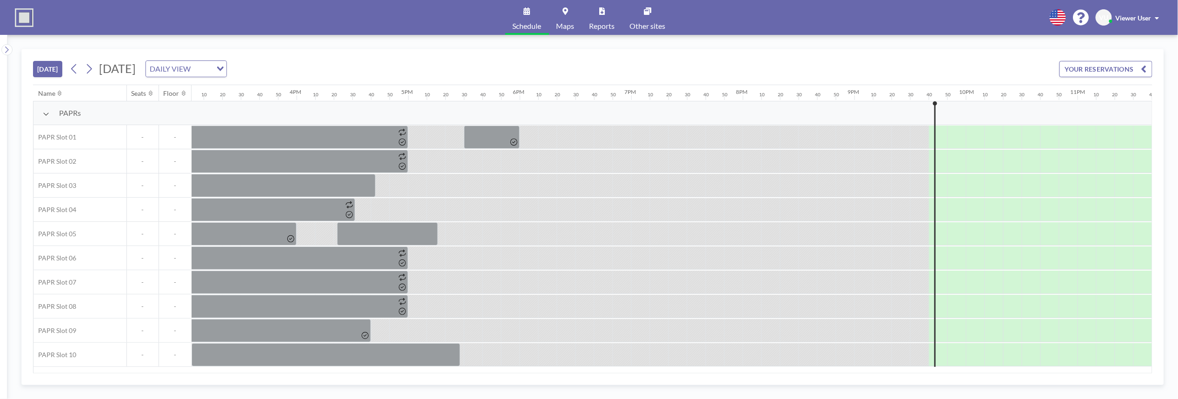
scroll to position [0, 1728]
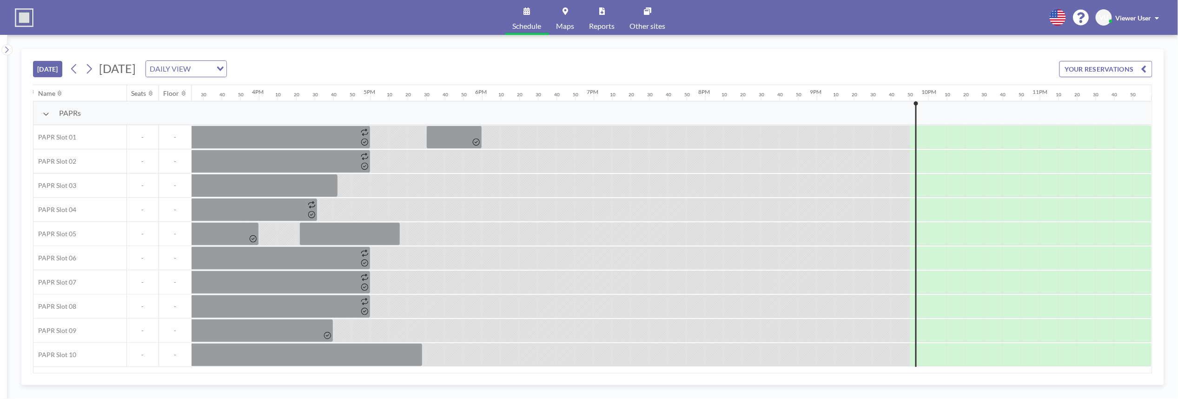
scroll to position [0, 1728]
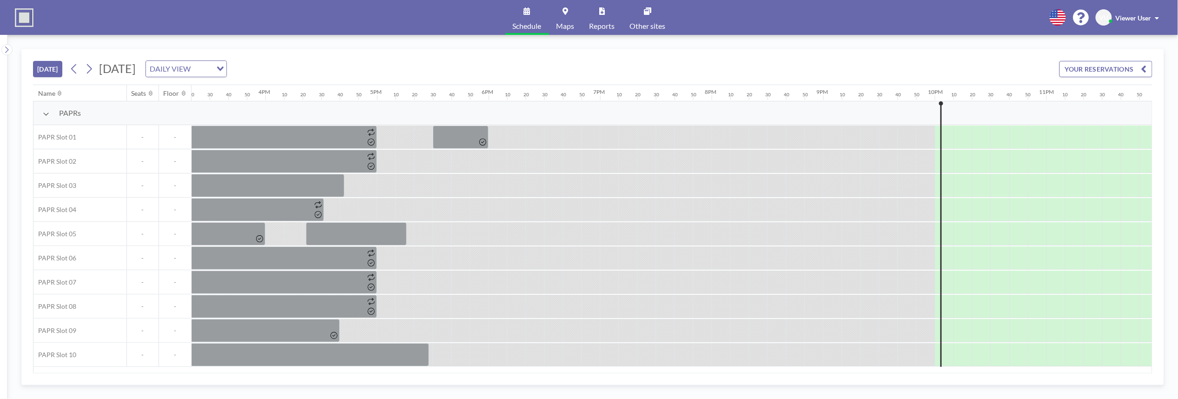
scroll to position [0, 1728]
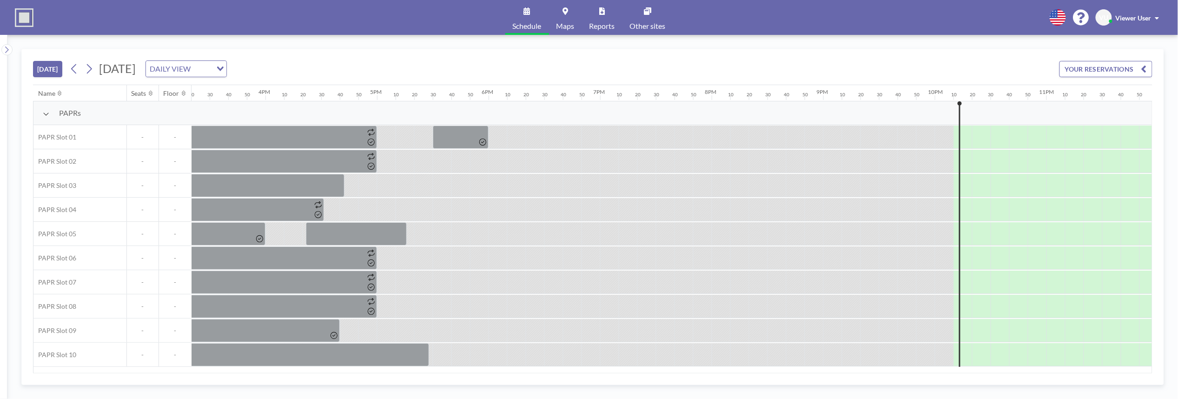
scroll to position [0, 1728]
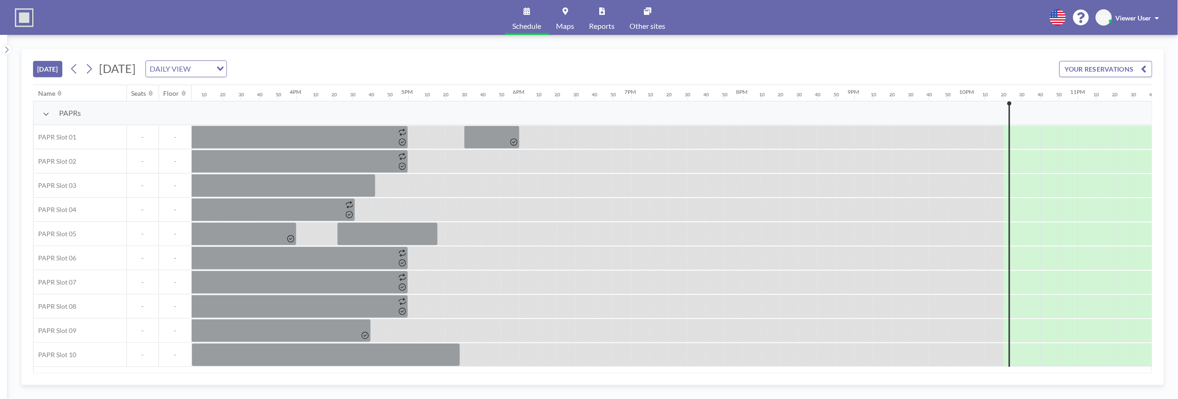
scroll to position [0, 1728]
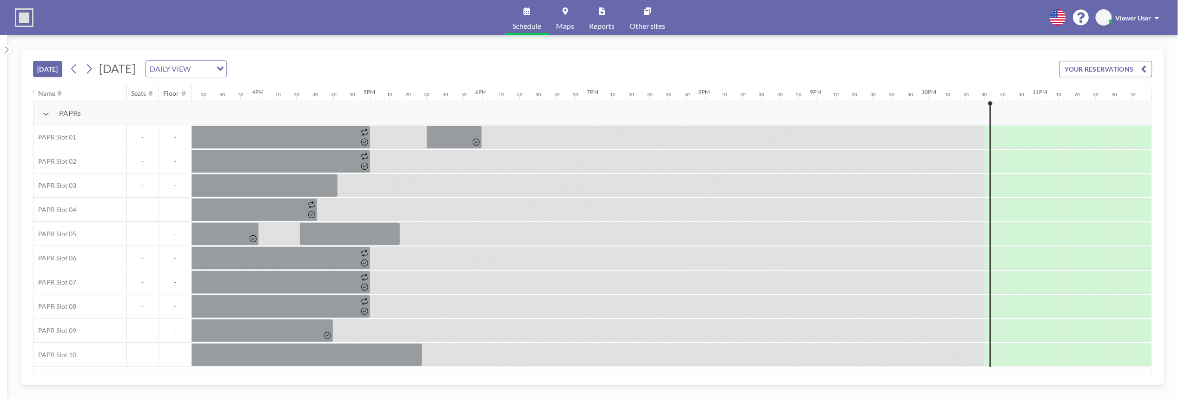
scroll to position [0, 1728]
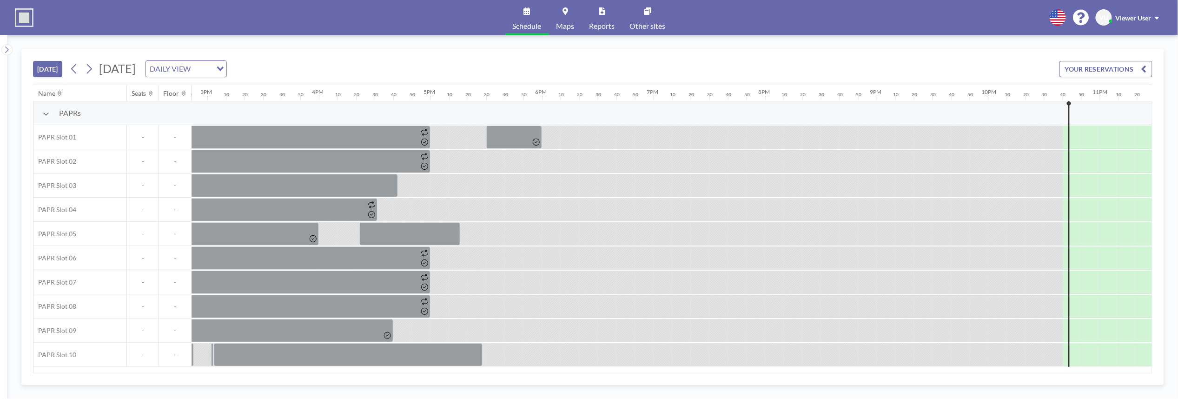
scroll to position [0, 1728]
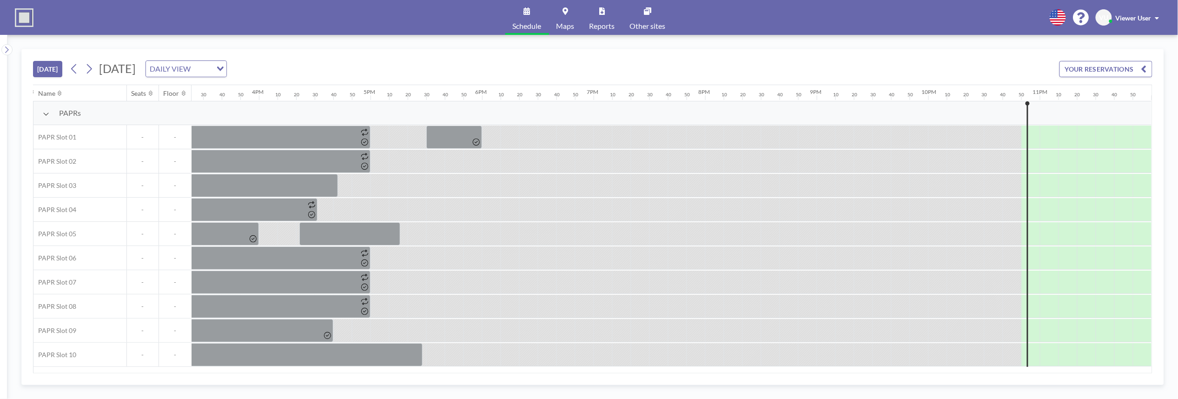
scroll to position [0, 1728]
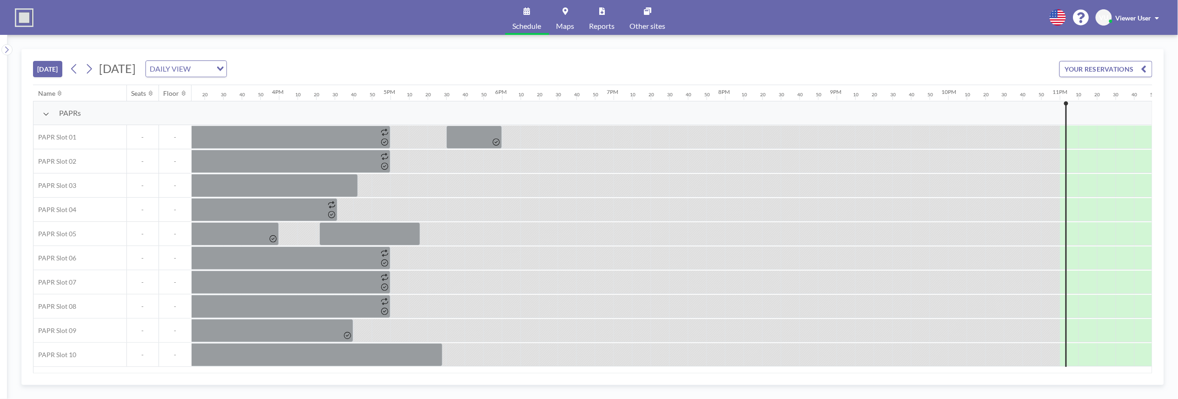
scroll to position [0, 1728]
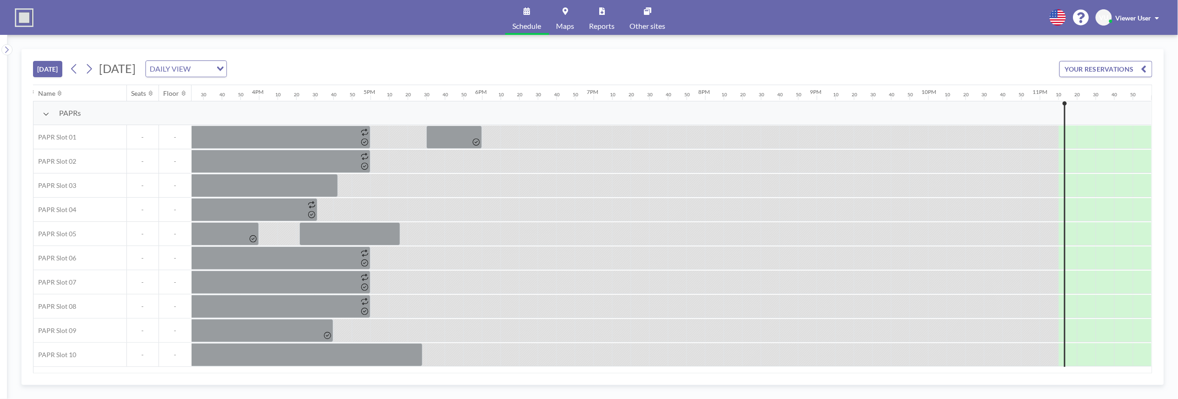
scroll to position [0, 1728]
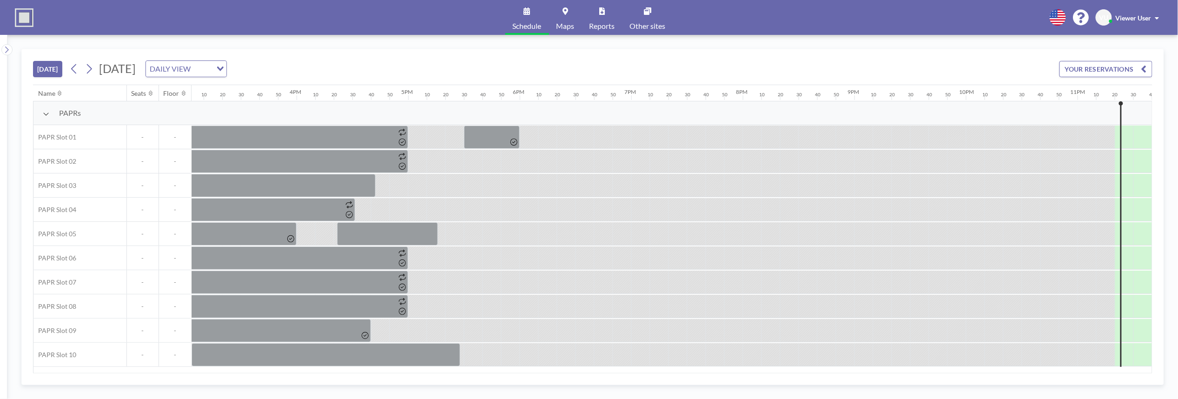
scroll to position [0, 1728]
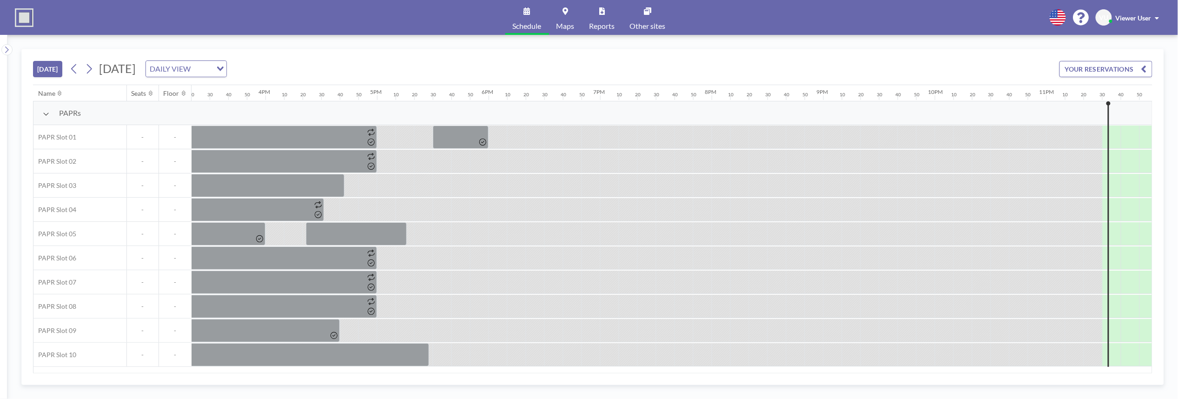
scroll to position [0, 1728]
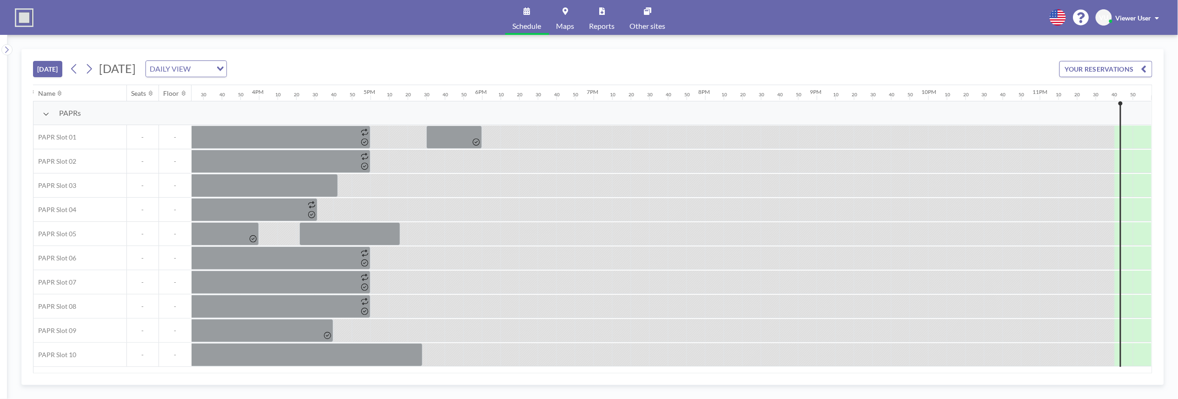
scroll to position [0, 1728]
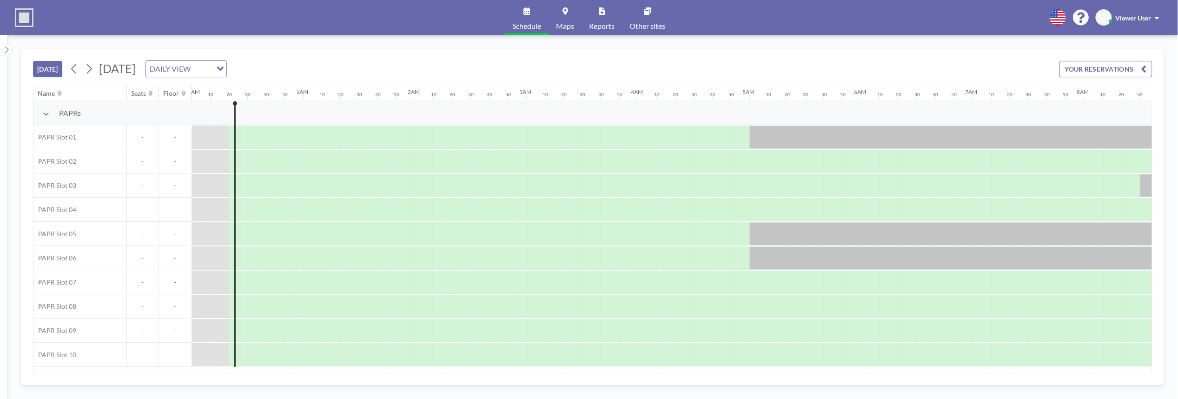
scroll to position [0, 19]
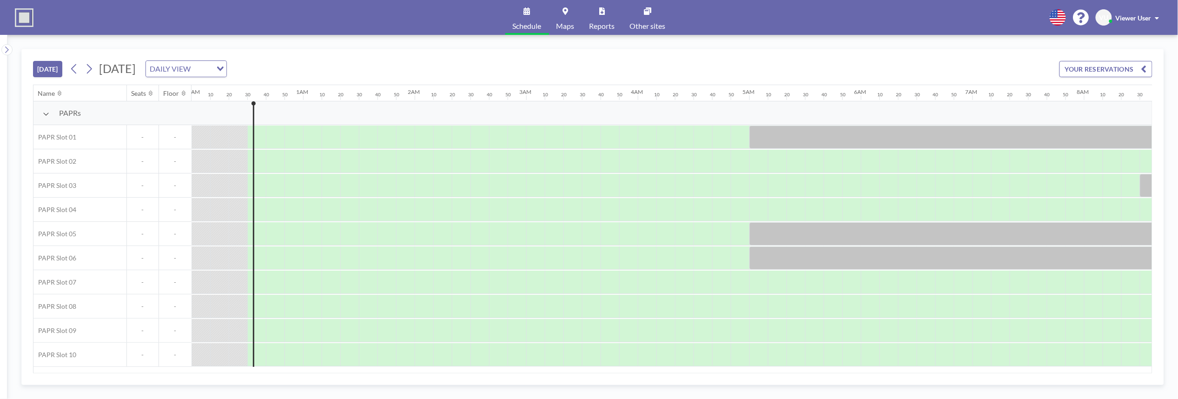
scroll to position [0, 37]
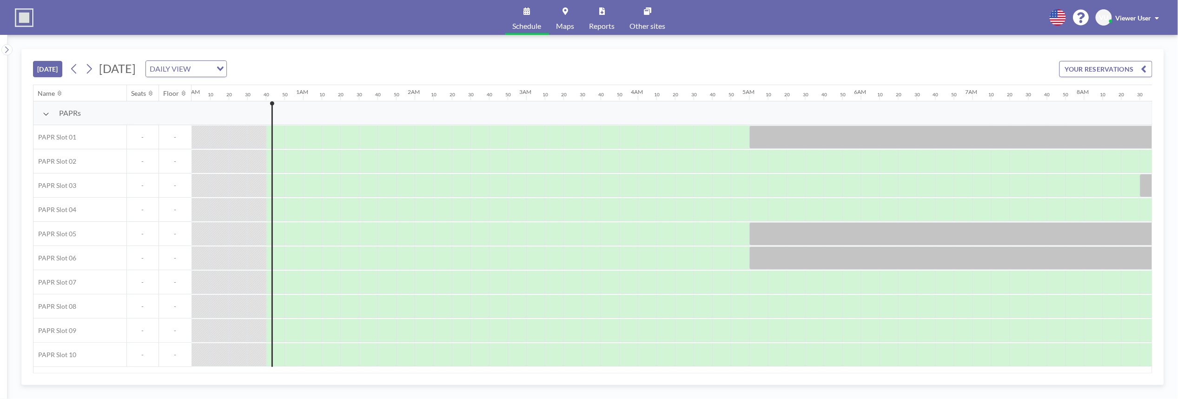
scroll to position [0, 56]
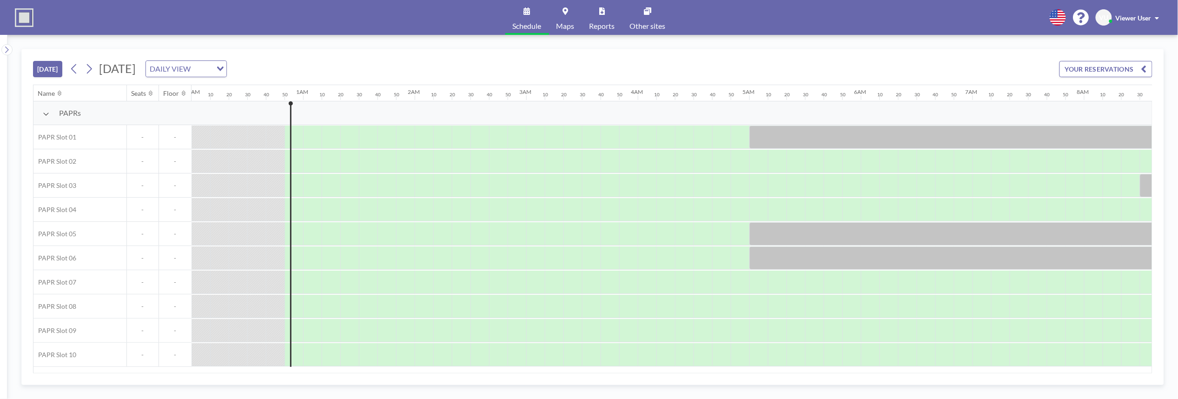
scroll to position [0, 74]
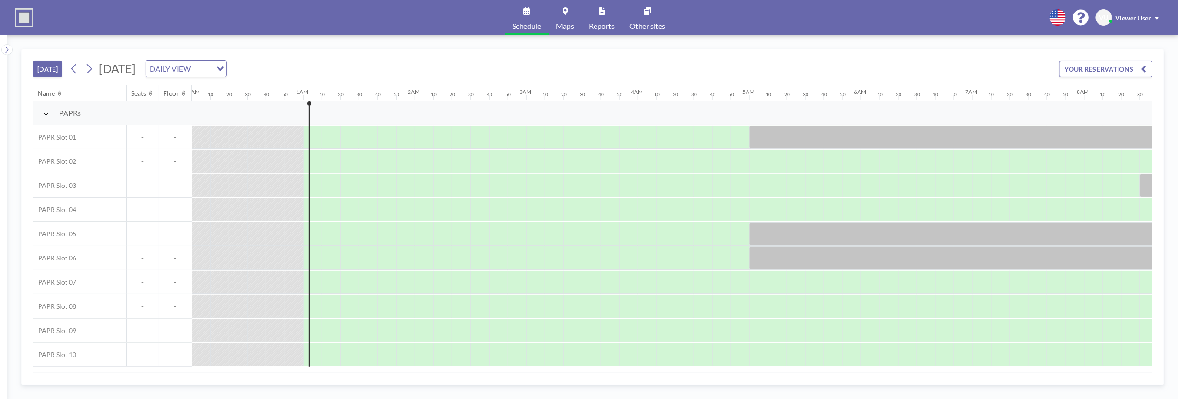
scroll to position [0, 93]
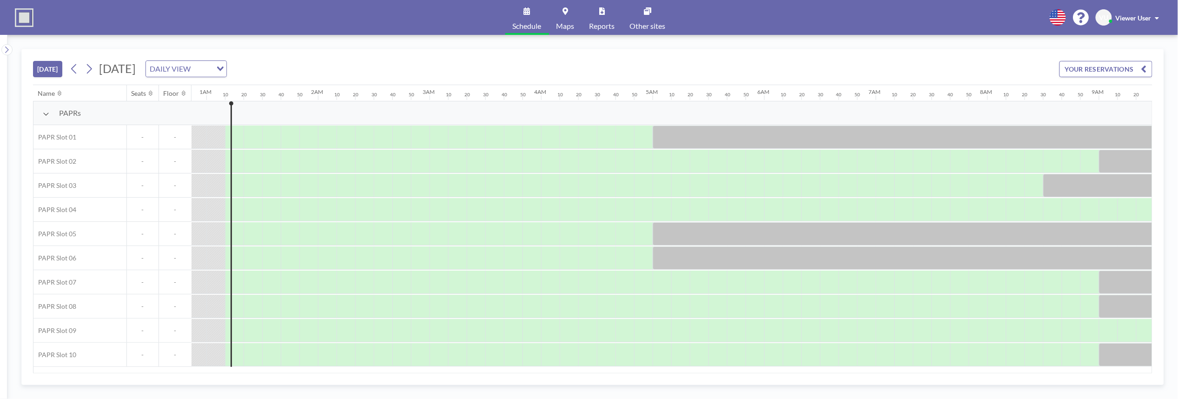
scroll to position [0, 112]
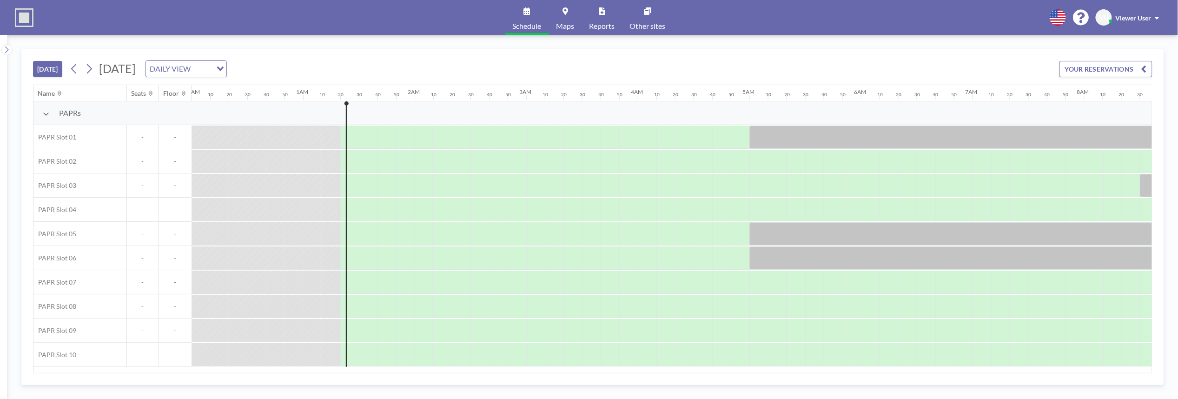
scroll to position [0, 130]
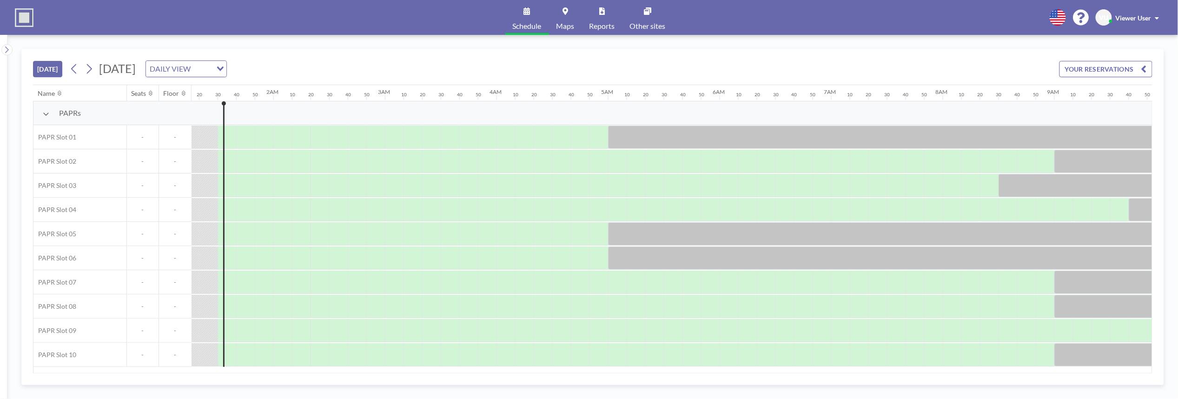
scroll to position [0, 149]
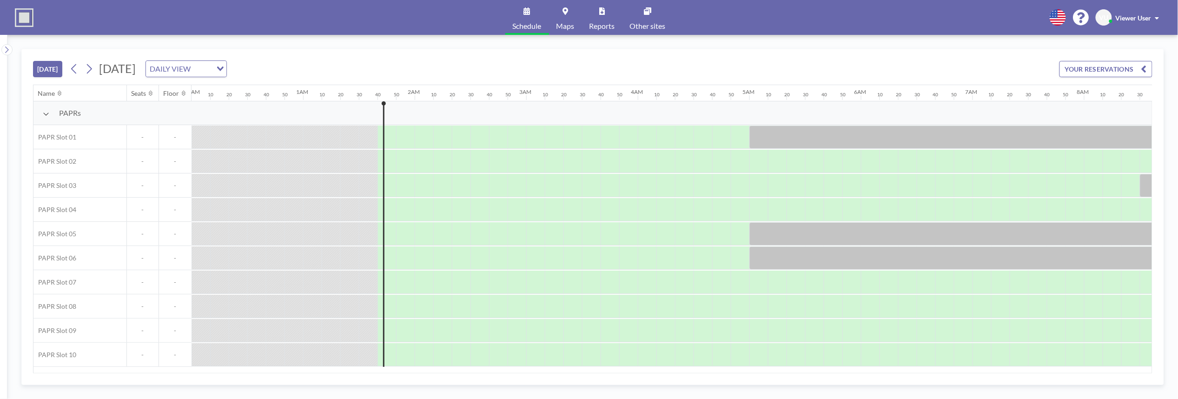
scroll to position [0, 167]
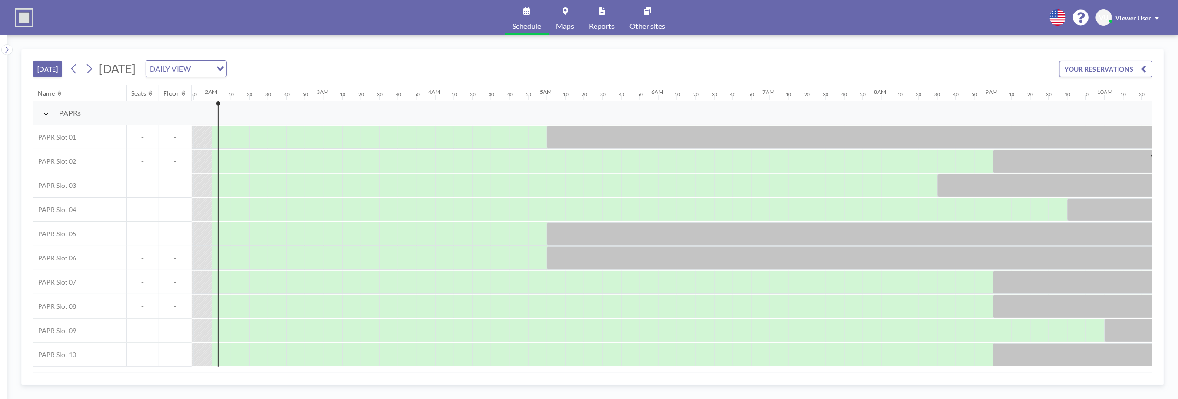
scroll to position [0, 205]
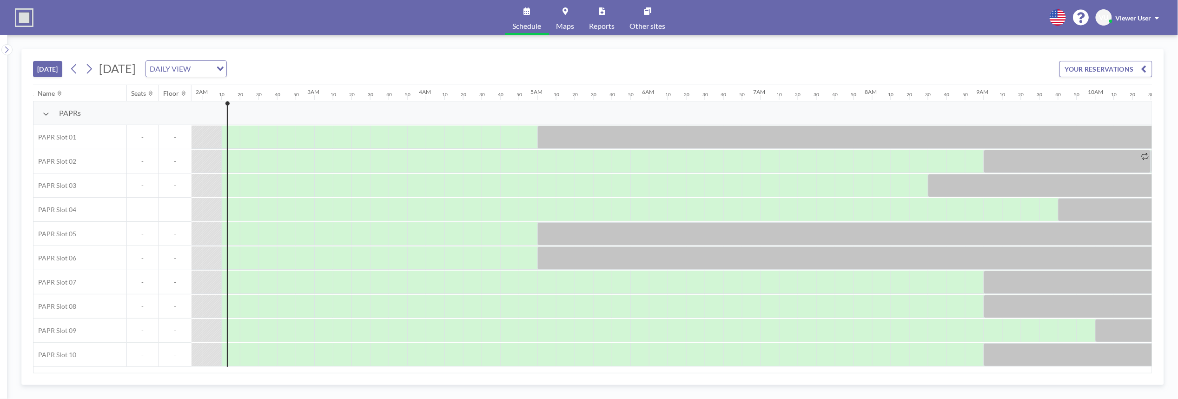
scroll to position [0, 223]
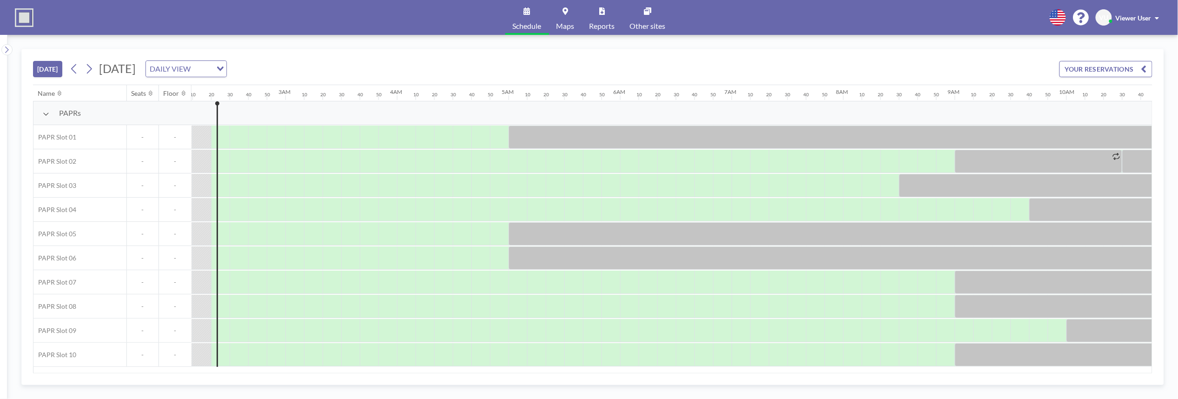
scroll to position [0, 242]
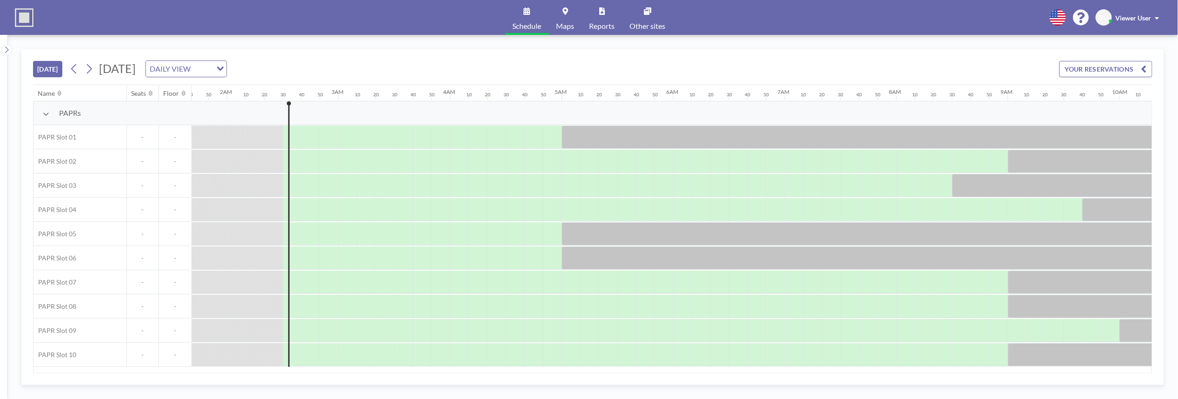
scroll to position [0, 260]
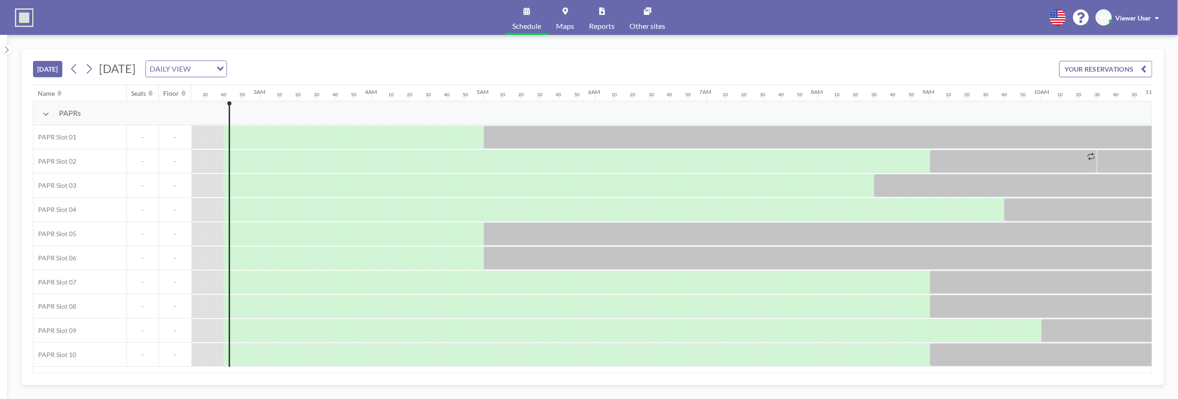
scroll to position [0, 279]
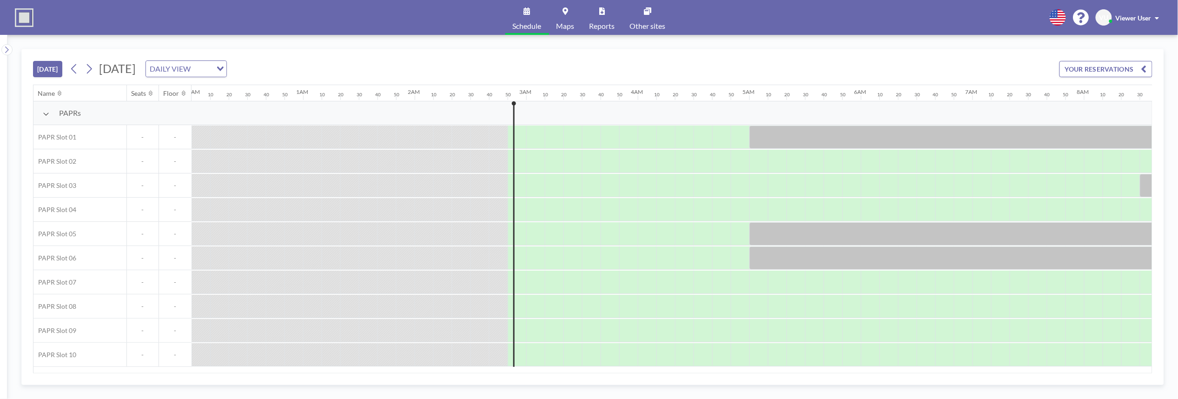
scroll to position [0, 298]
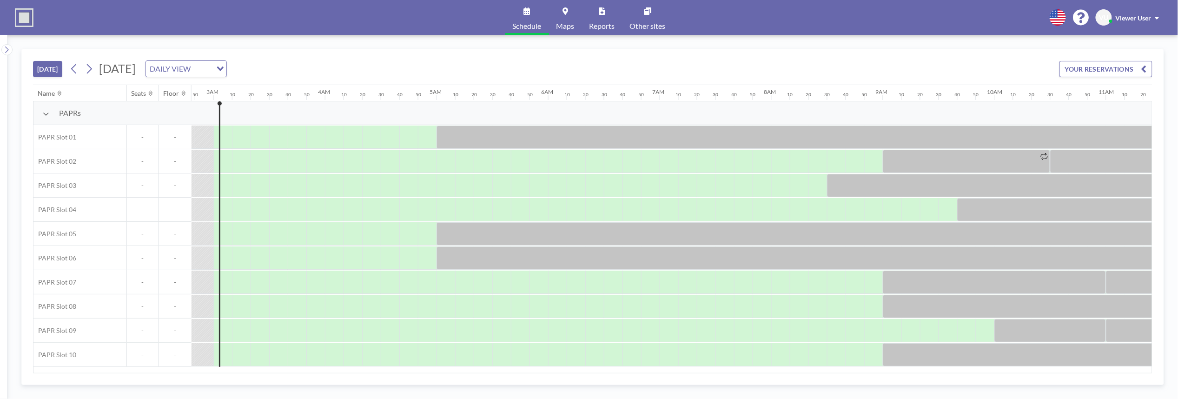
scroll to position [0, 316]
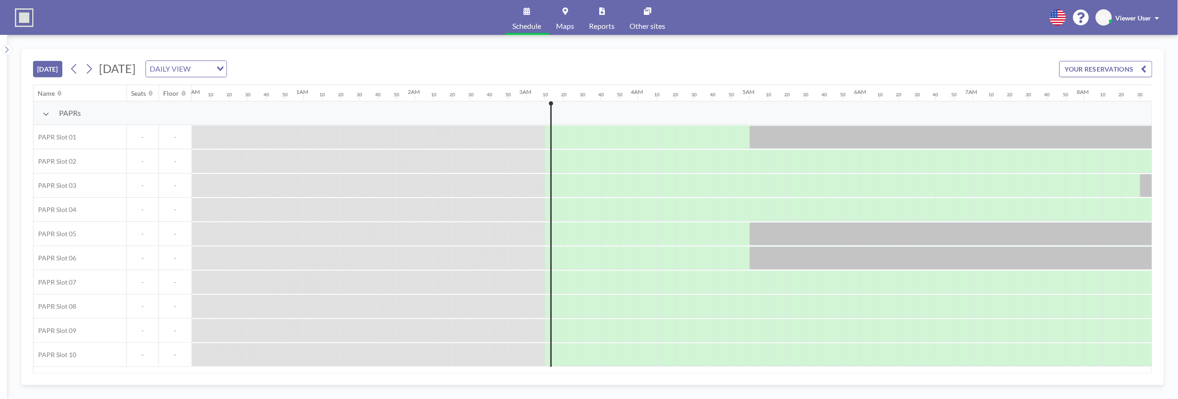
scroll to position [0, 335]
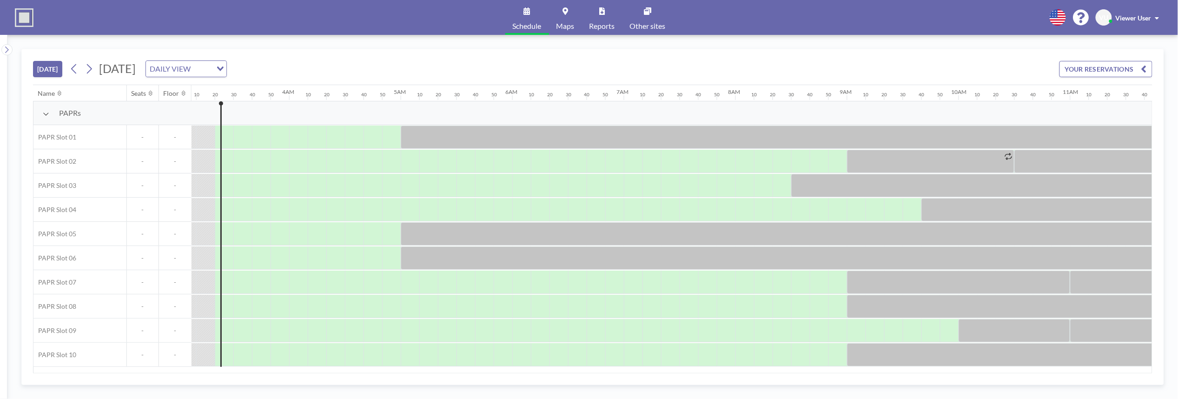
scroll to position [0, 353]
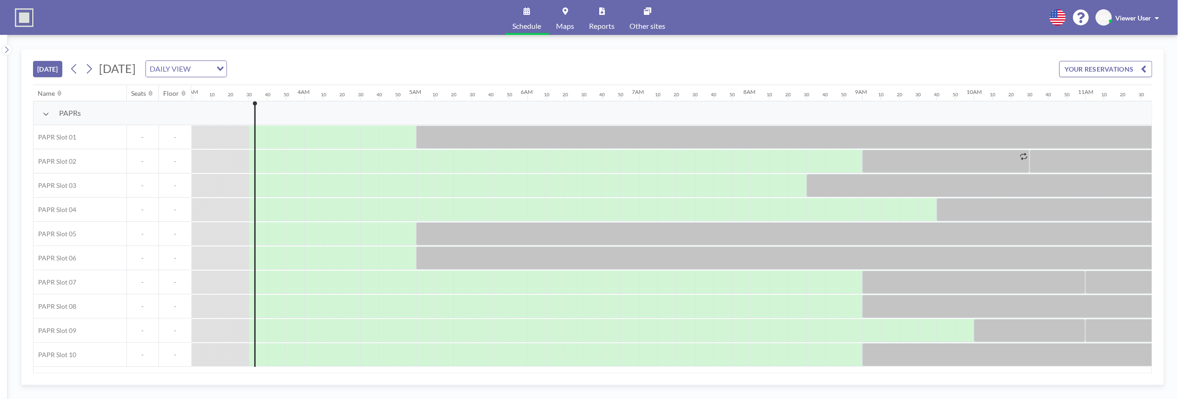
scroll to position [0, 372]
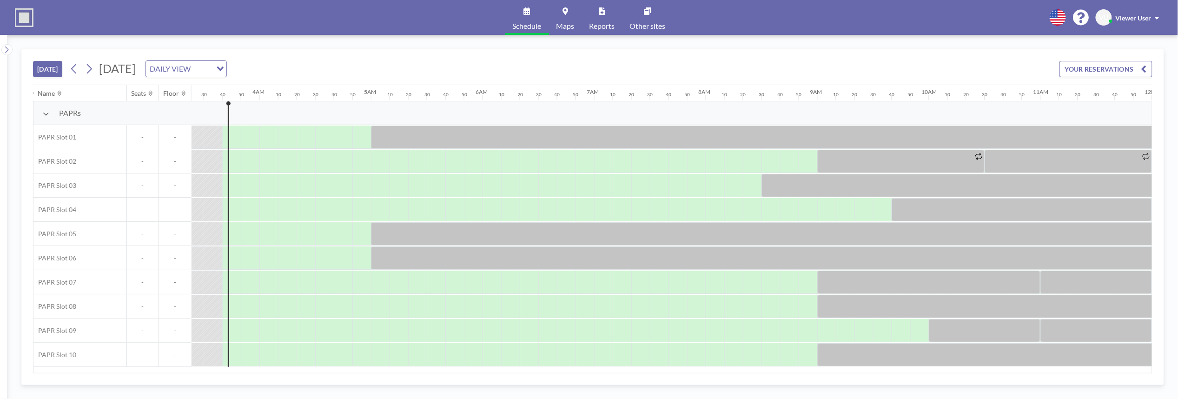
scroll to position [0, 391]
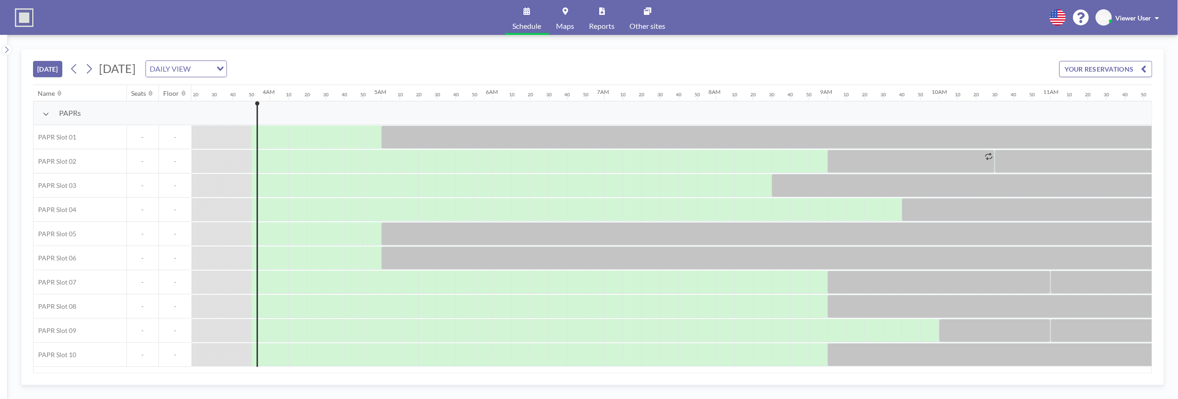
scroll to position [0, 409]
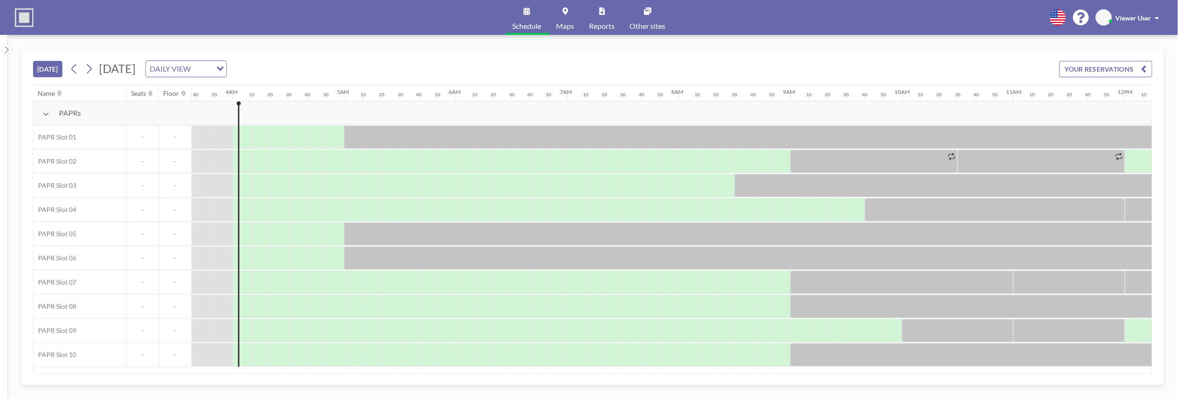
scroll to position [0, 428]
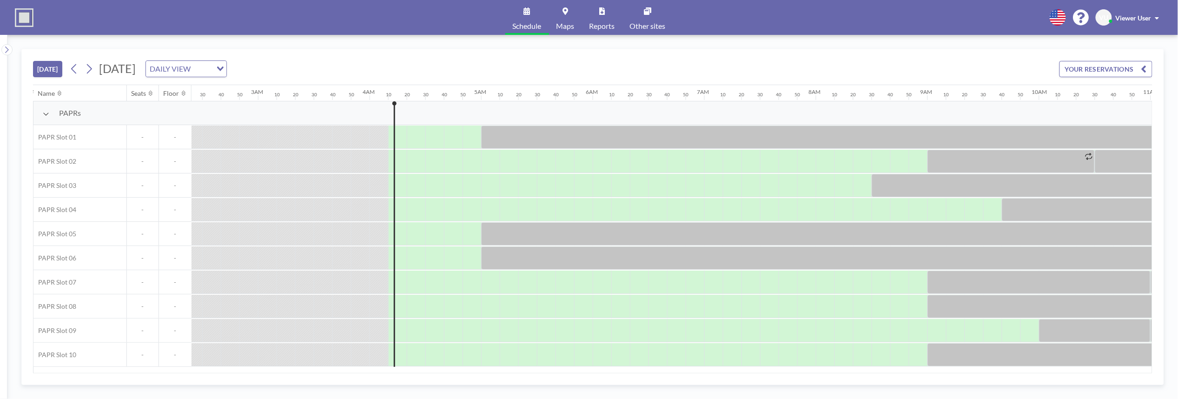
scroll to position [0, 446]
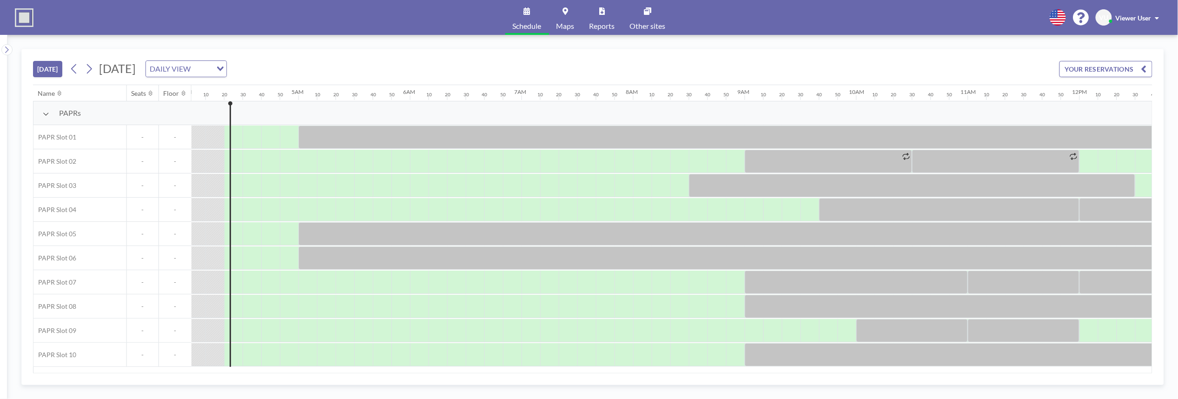
scroll to position [0, 465]
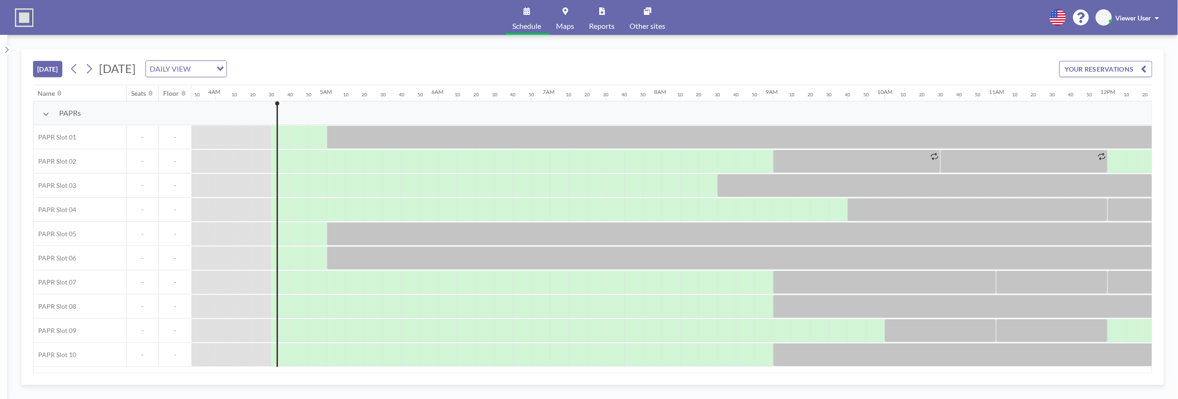
scroll to position [0, 484]
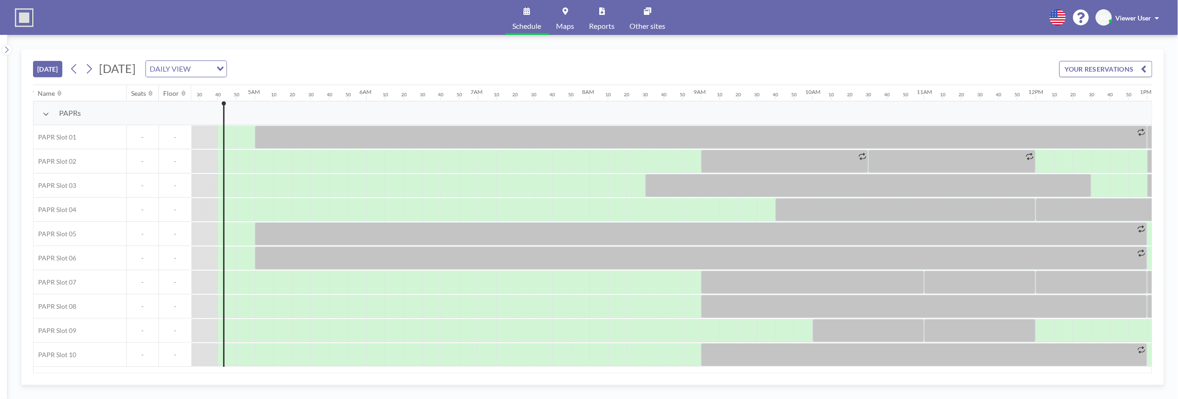
scroll to position [0, 502]
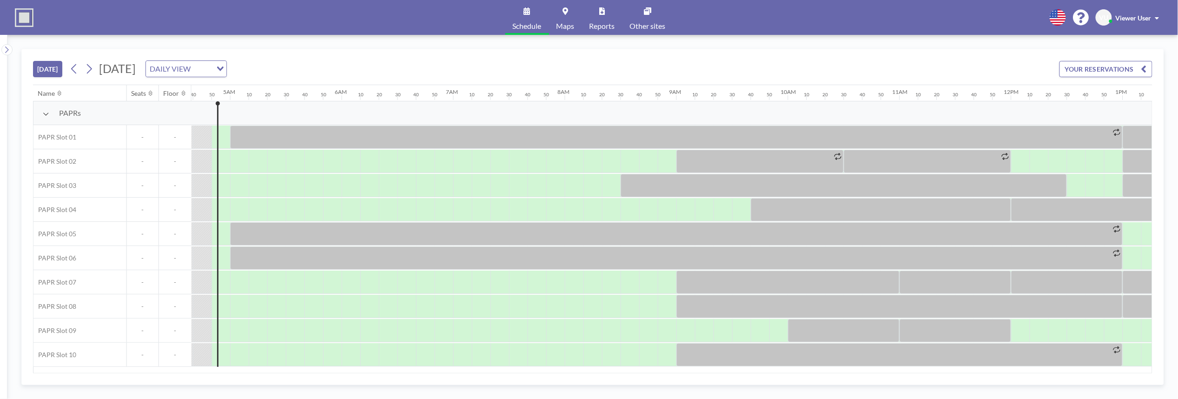
scroll to position [0, 521]
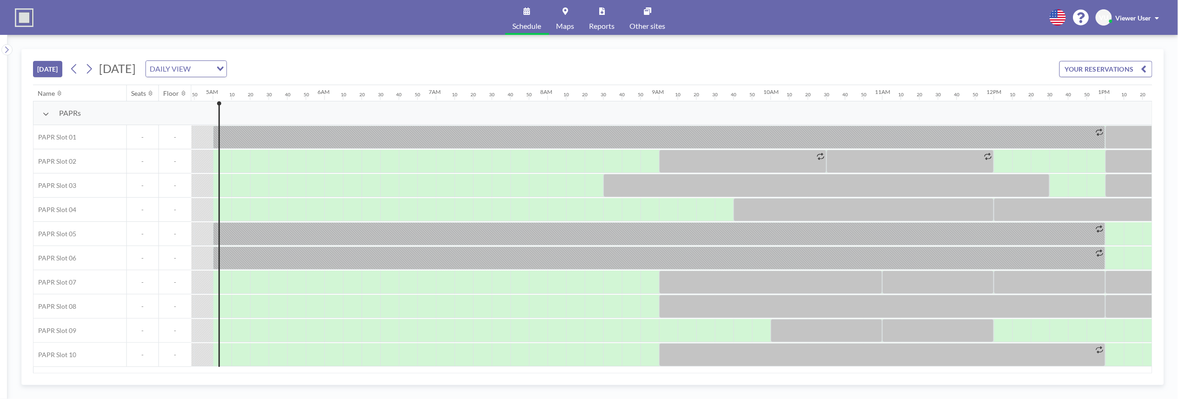
scroll to position [0, 539]
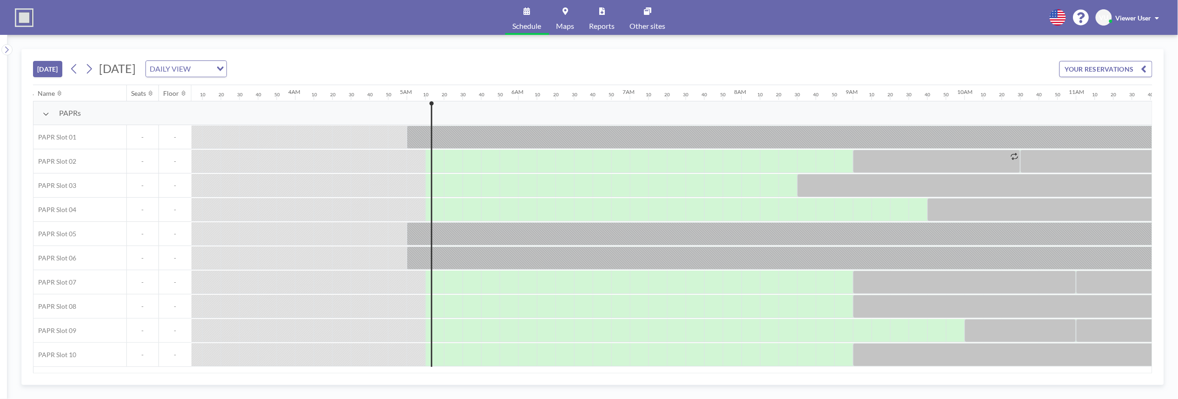
scroll to position [0, 558]
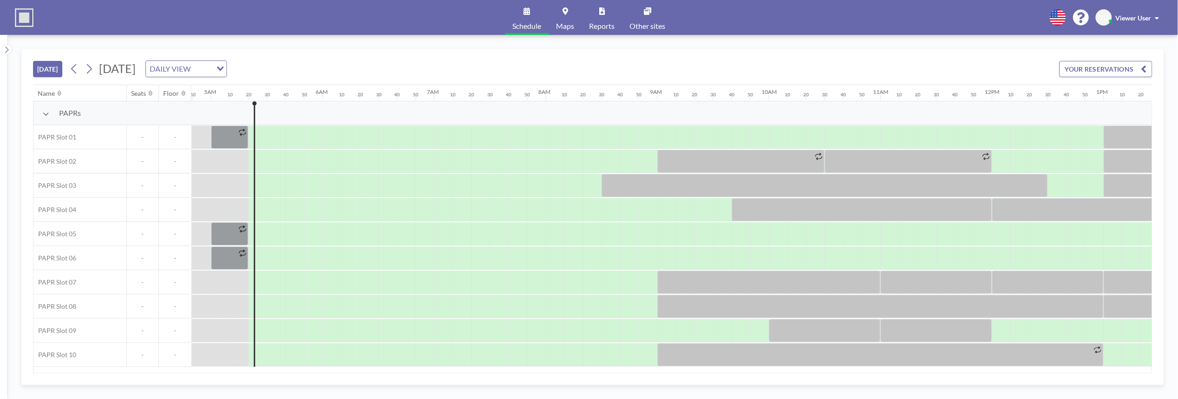
scroll to position [0, 577]
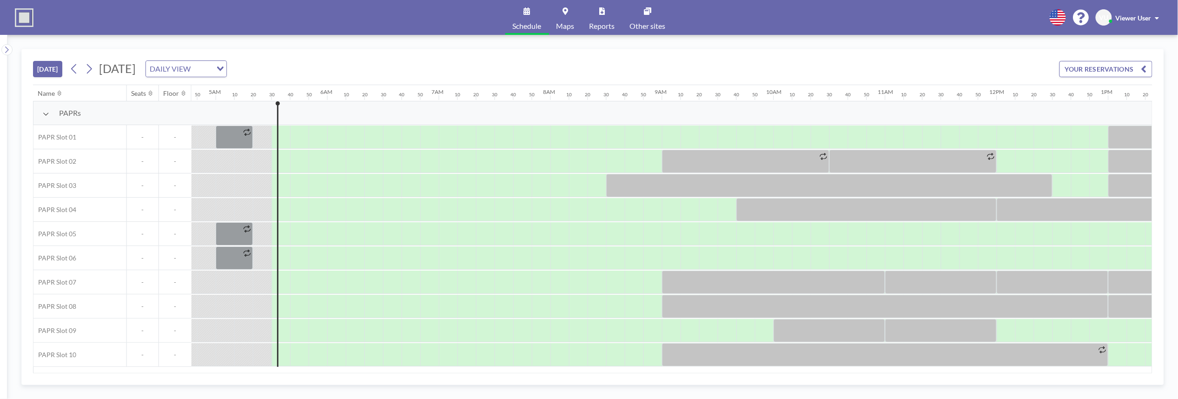
scroll to position [0, 595]
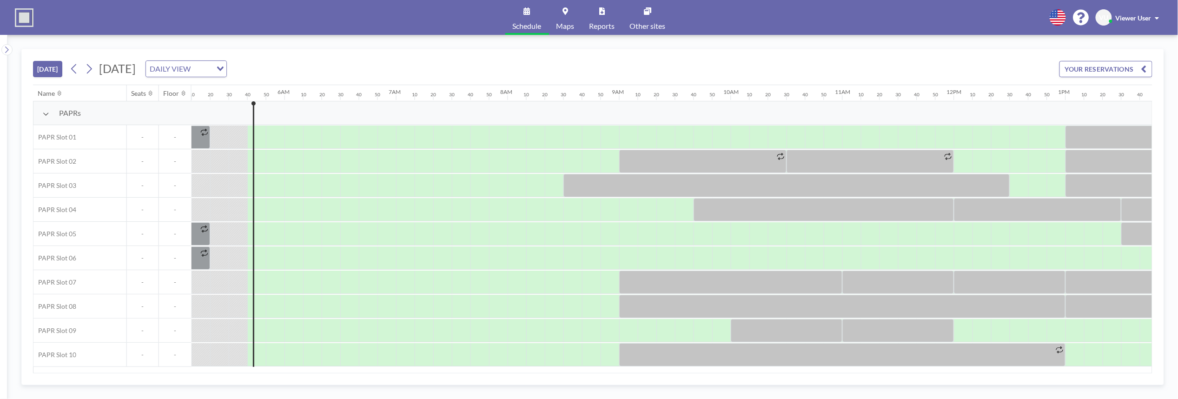
scroll to position [0, 614]
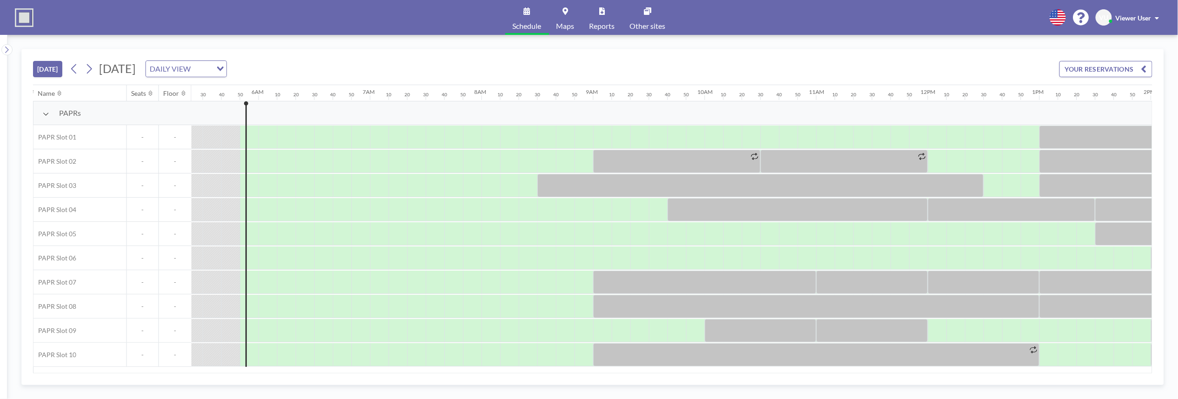
scroll to position [0, 632]
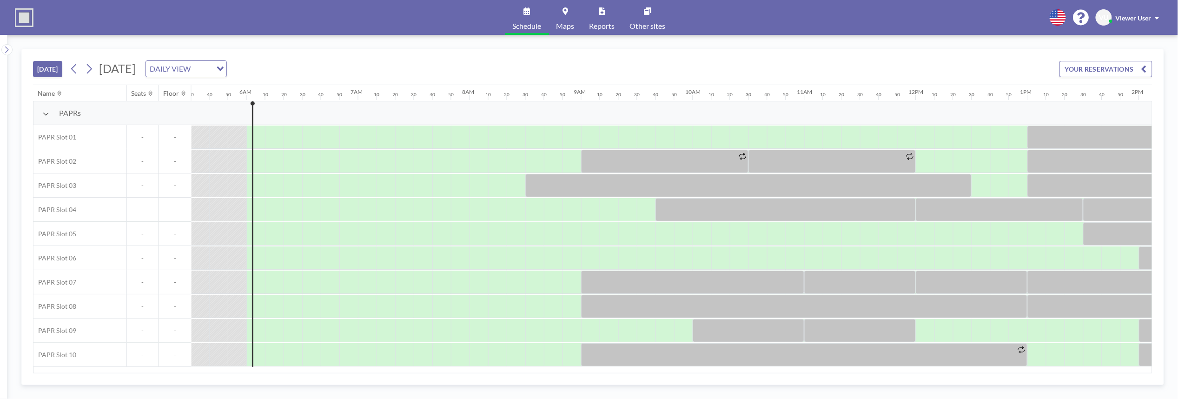
scroll to position [0, 651]
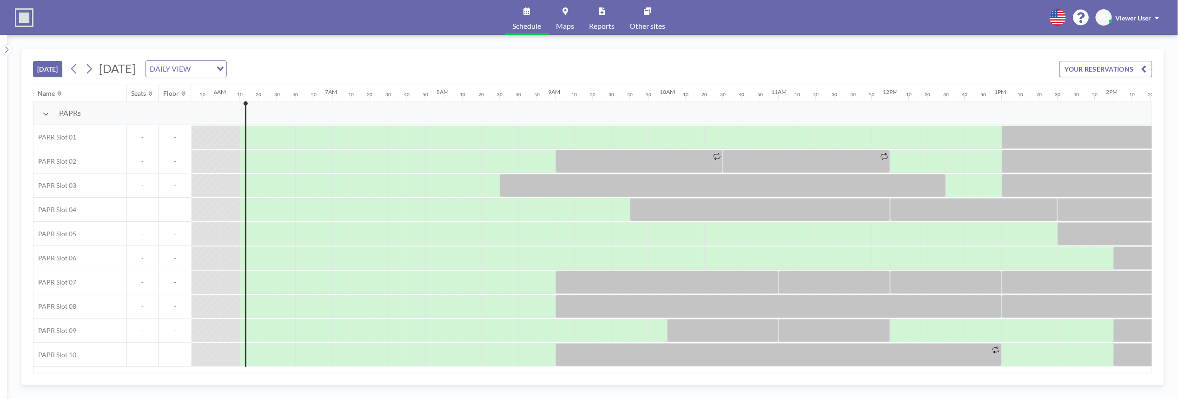
scroll to position [0, 670]
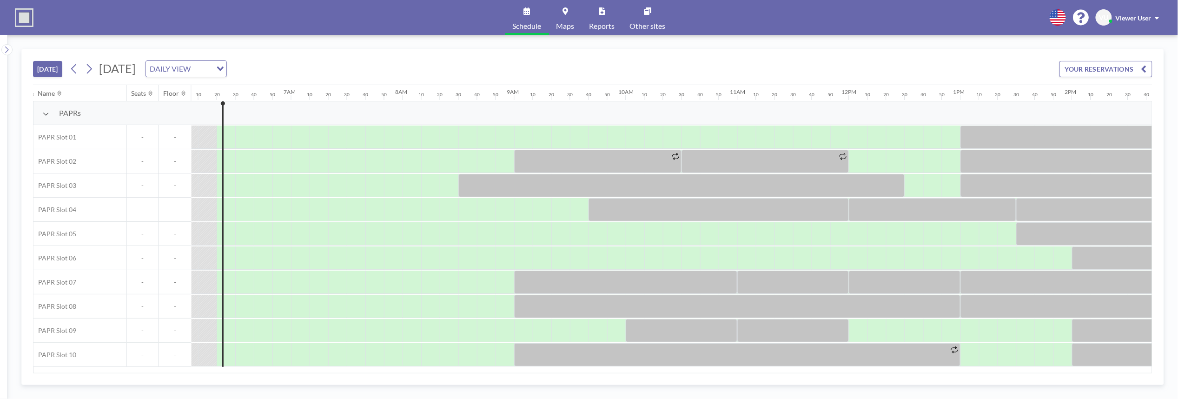
scroll to position [0, 688]
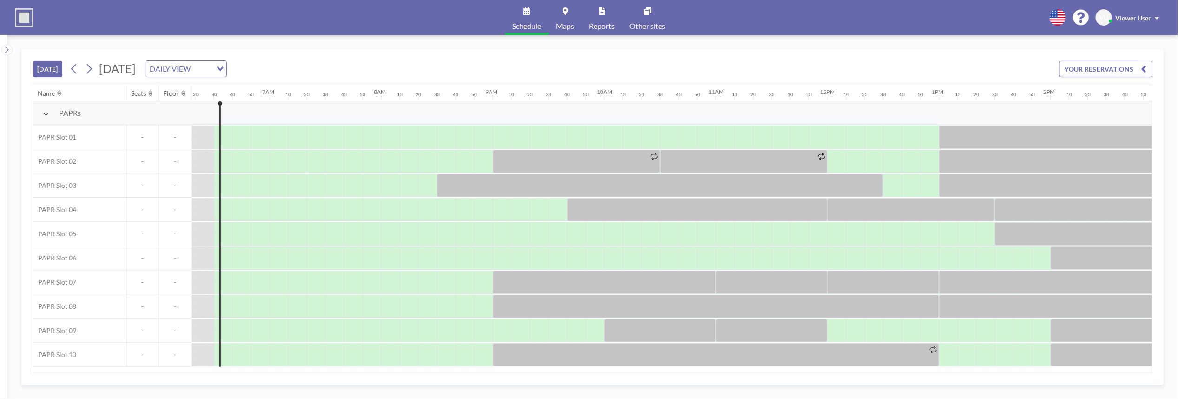
scroll to position [0, 707]
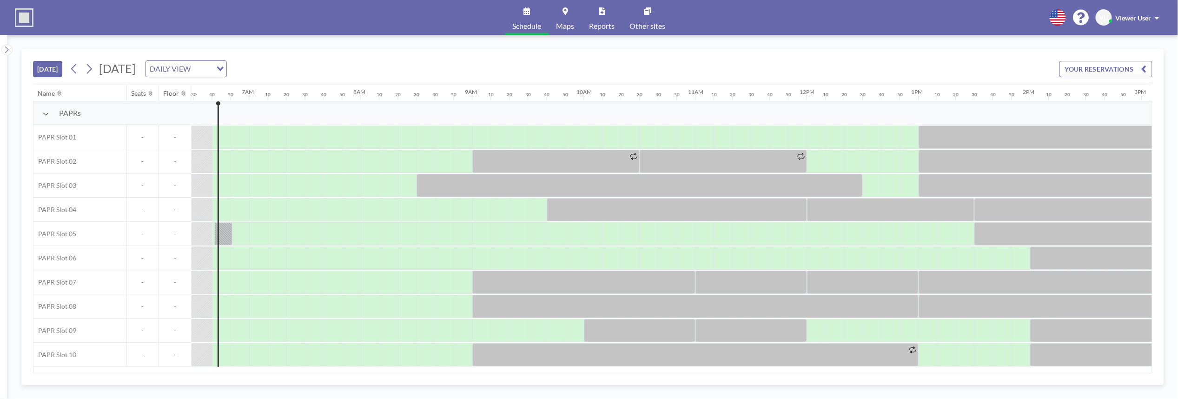
scroll to position [0, 725]
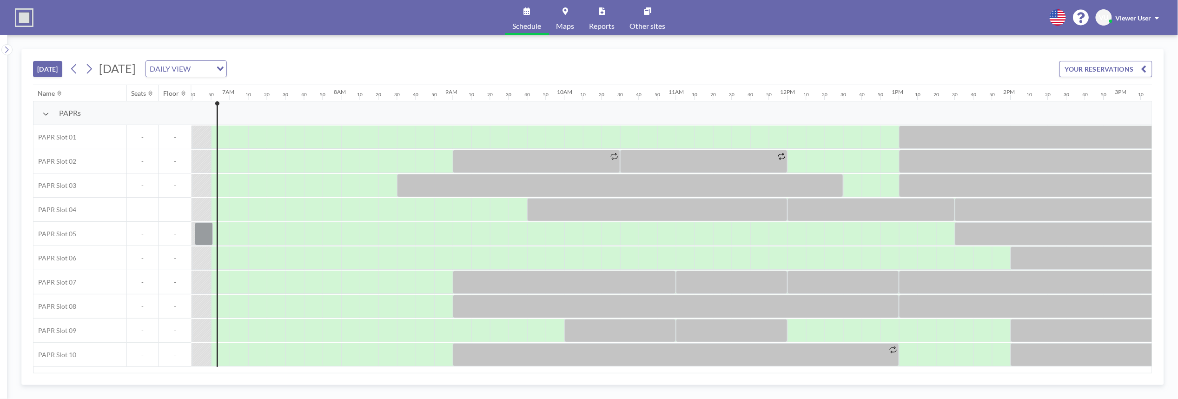
scroll to position [0, 744]
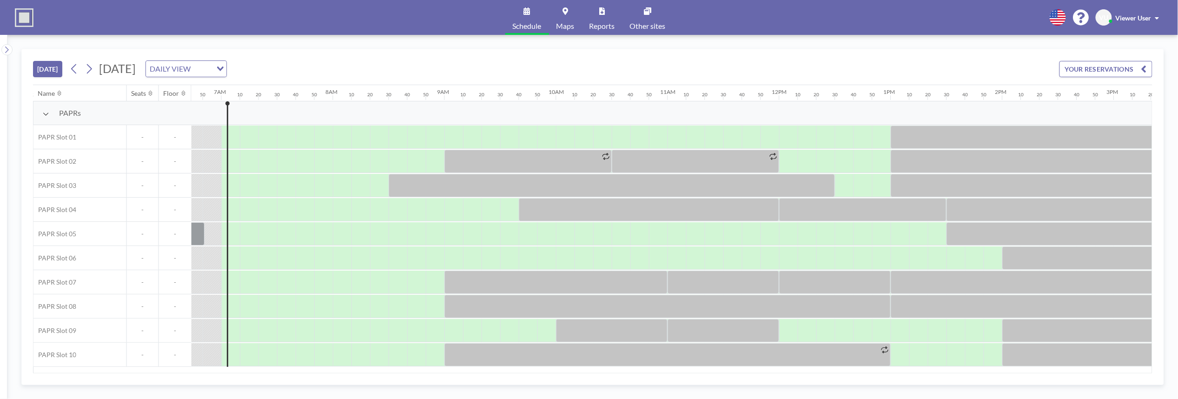
scroll to position [0, 763]
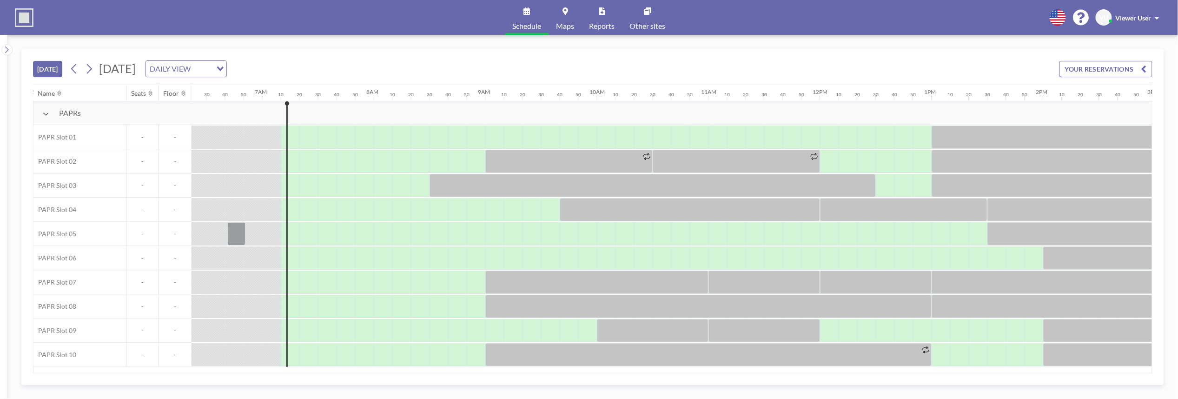
scroll to position [0, 781]
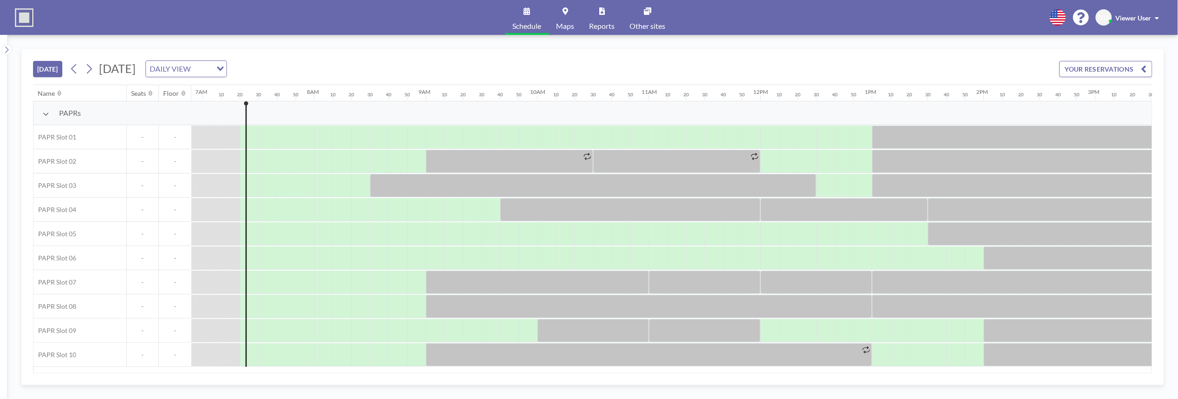
scroll to position [0, 800]
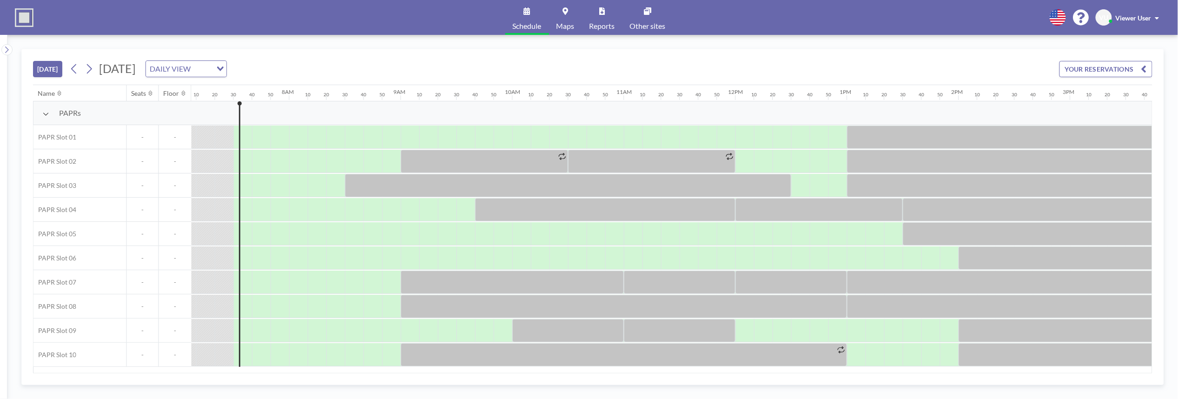
scroll to position [0, 818]
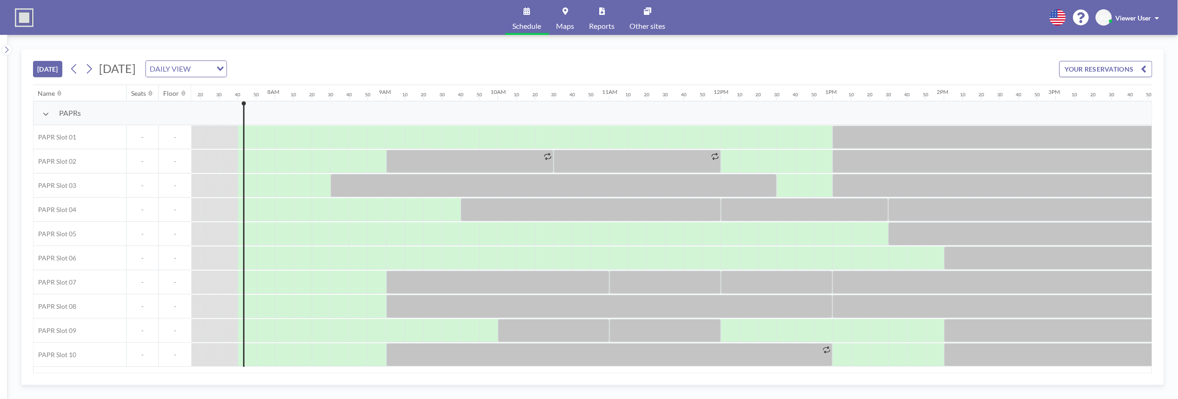
scroll to position [0, 837]
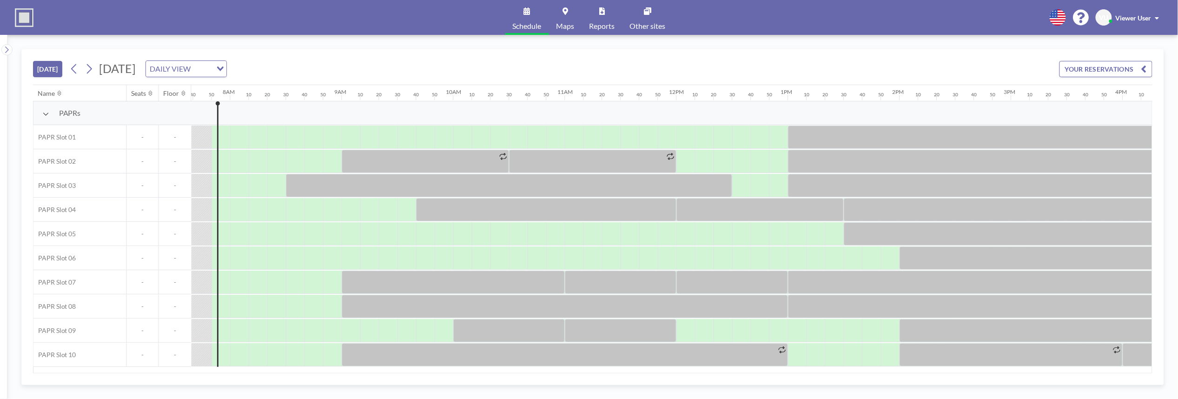
scroll to position [0, 856]
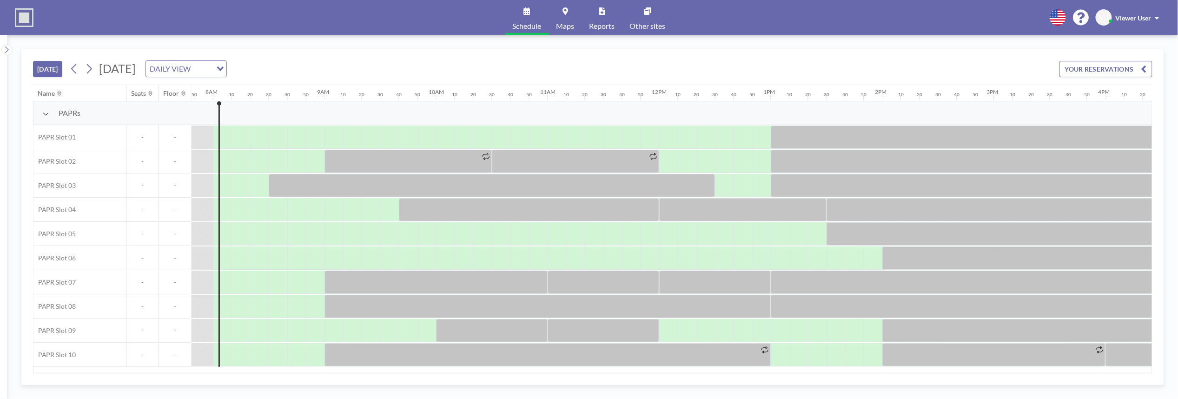
scroll to position [0, 874]
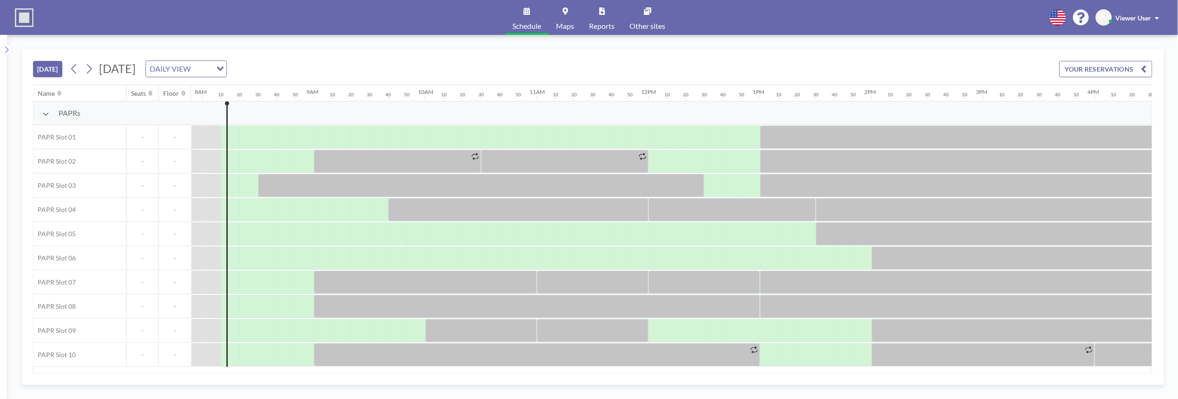
scroll to position [0, 893]
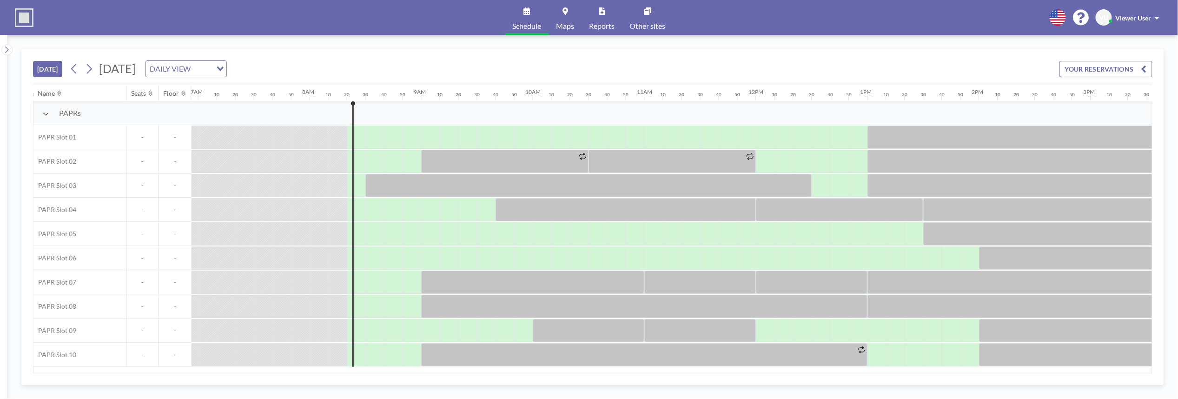
scroll to position [0, 911]
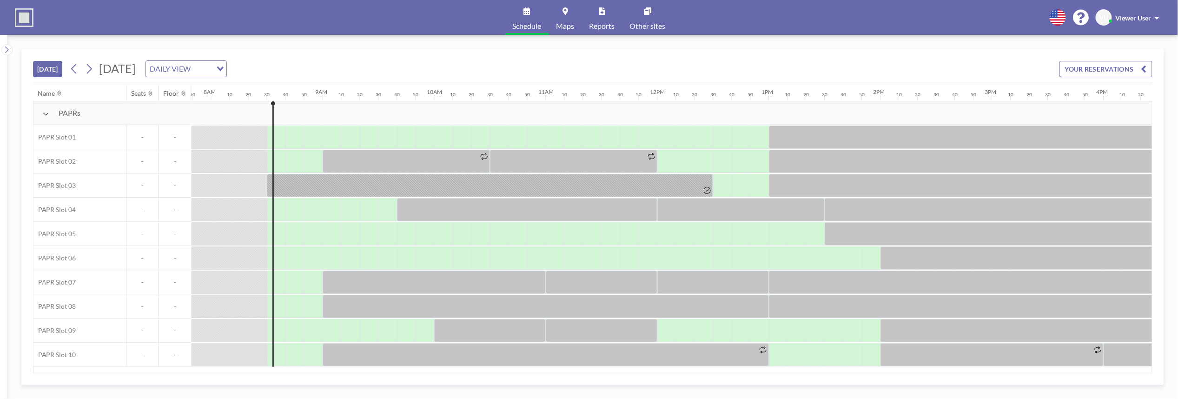
scroll to position [0, 930]
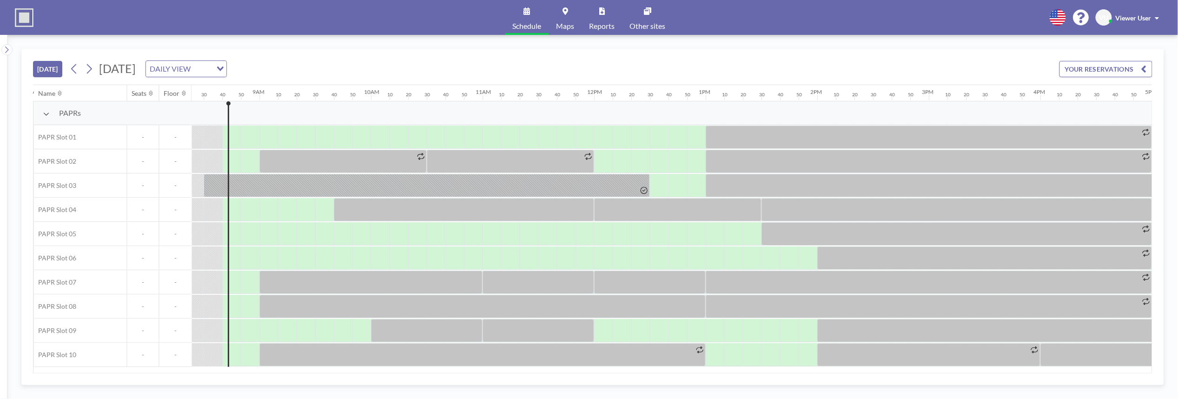
scroll to position [0, 949]
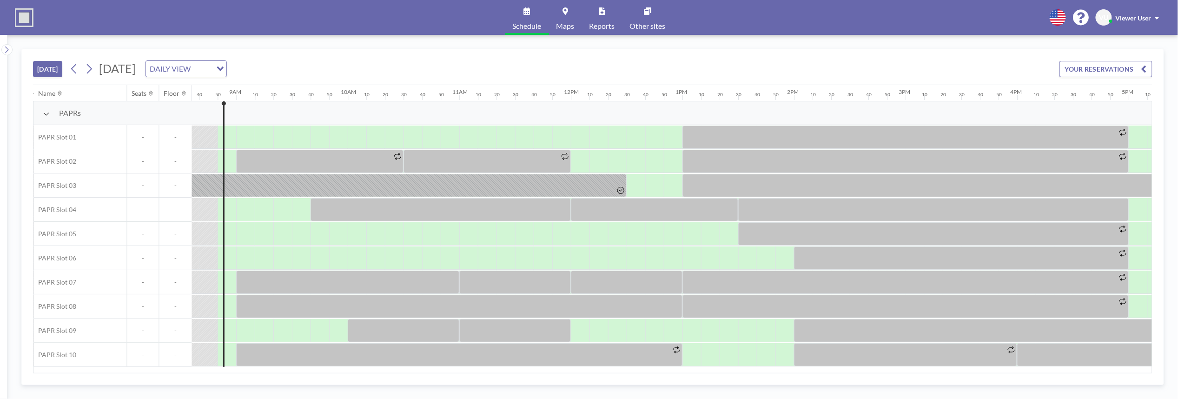
scroll to position [0, 967]
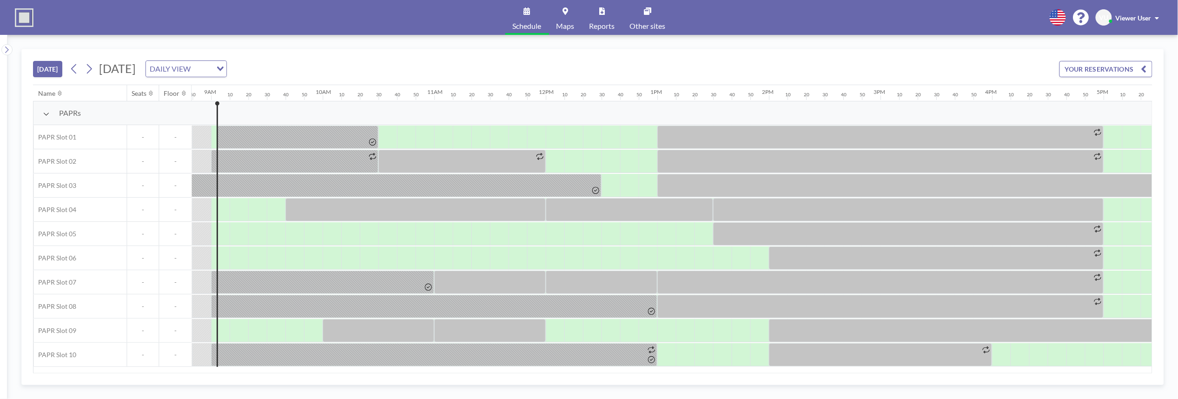
scroll to position [0, 986]
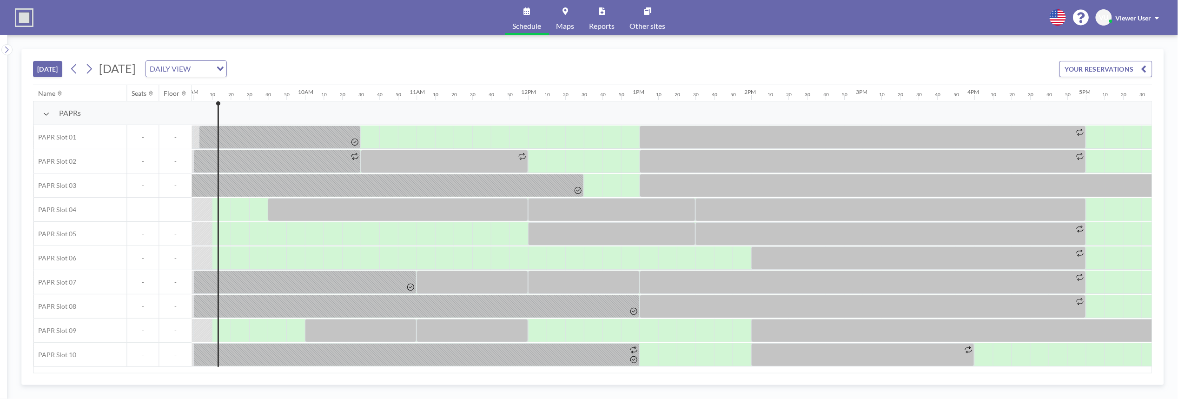
scroll to position [0, 1004]
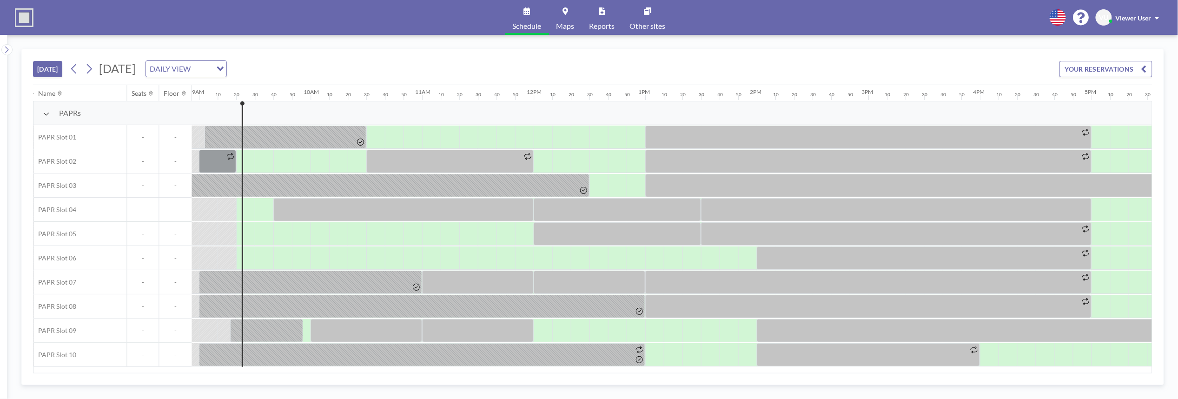
scroll to position [0, 1023]
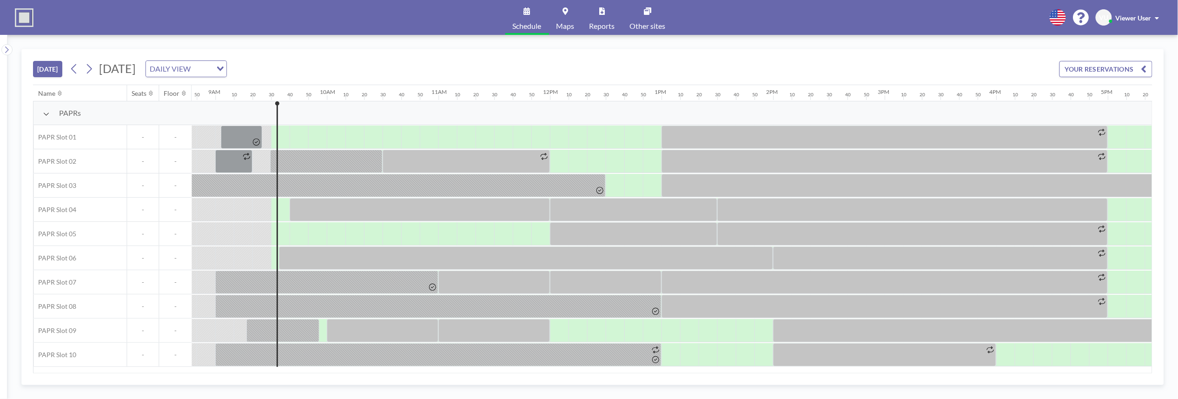
scroll to position [0, 1042]
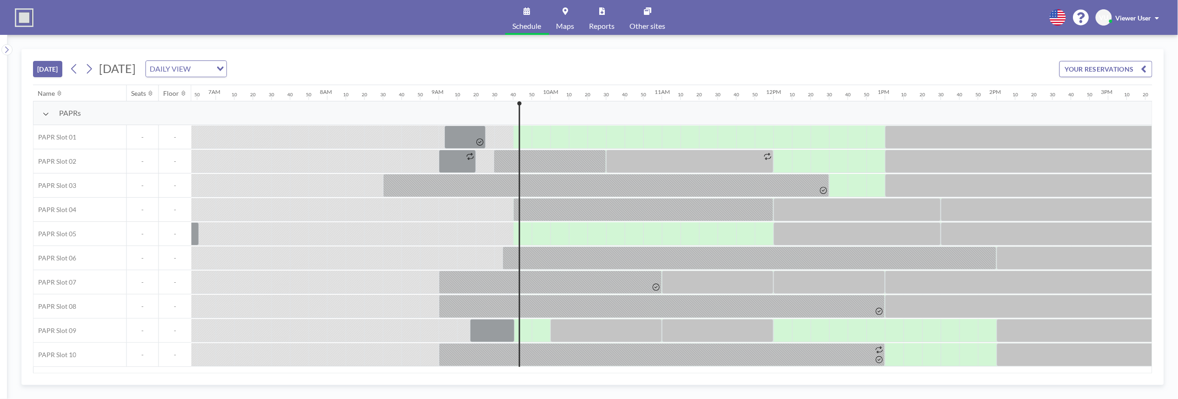
scroll to position [0, 1060]
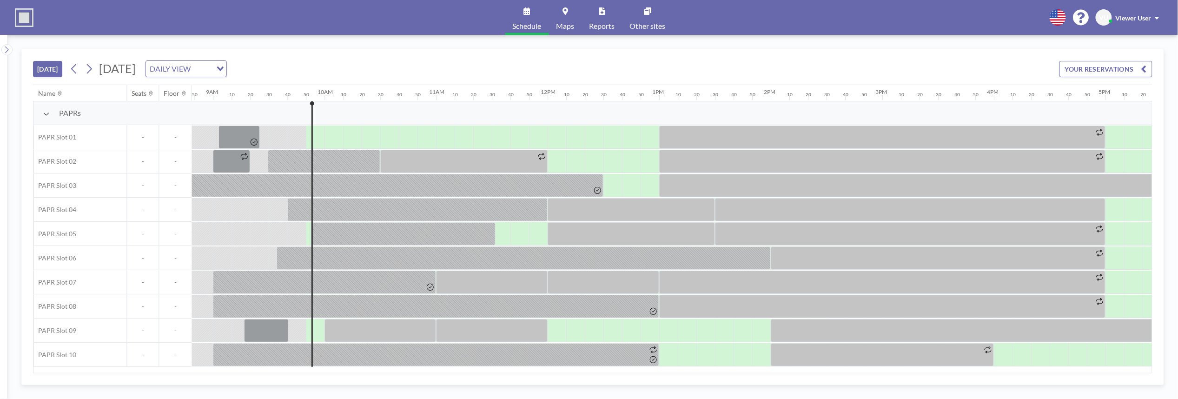
scroll to position [0, 1079]
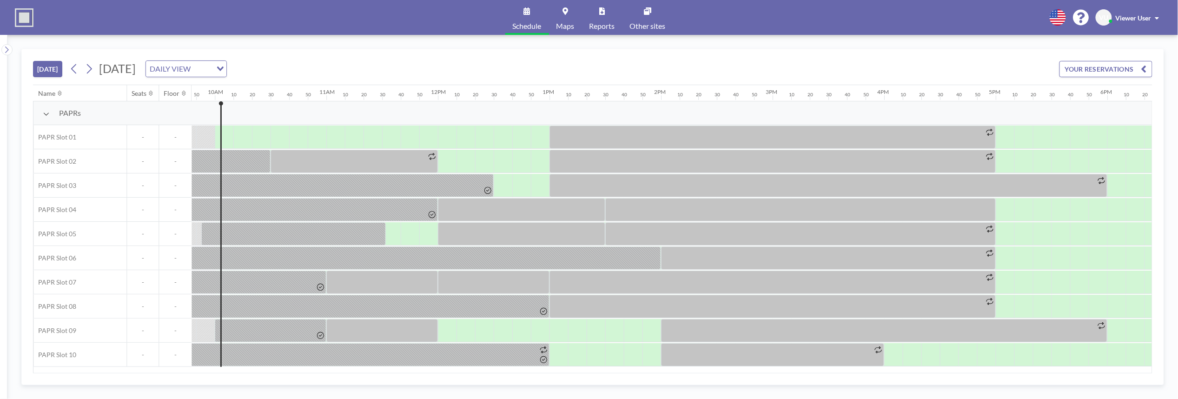
scroll to position [0, 1097]
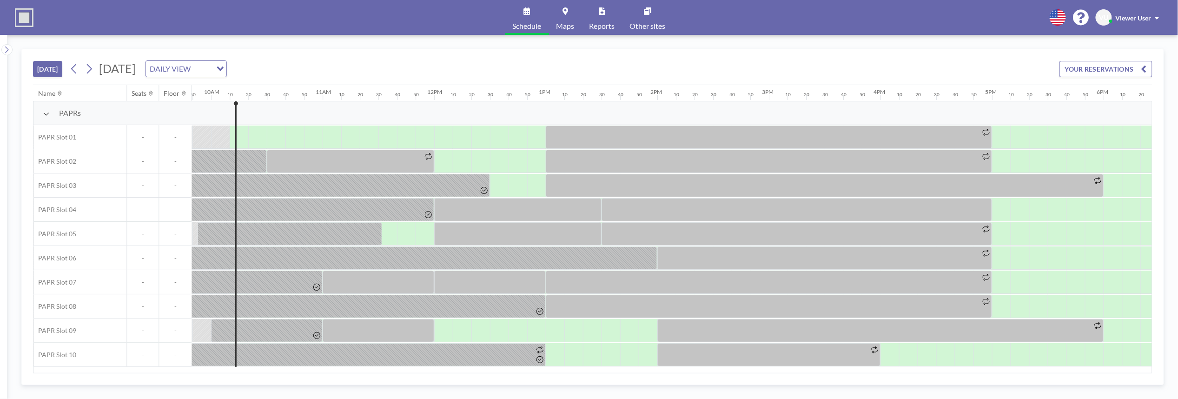
scroll to position [0, 1116]
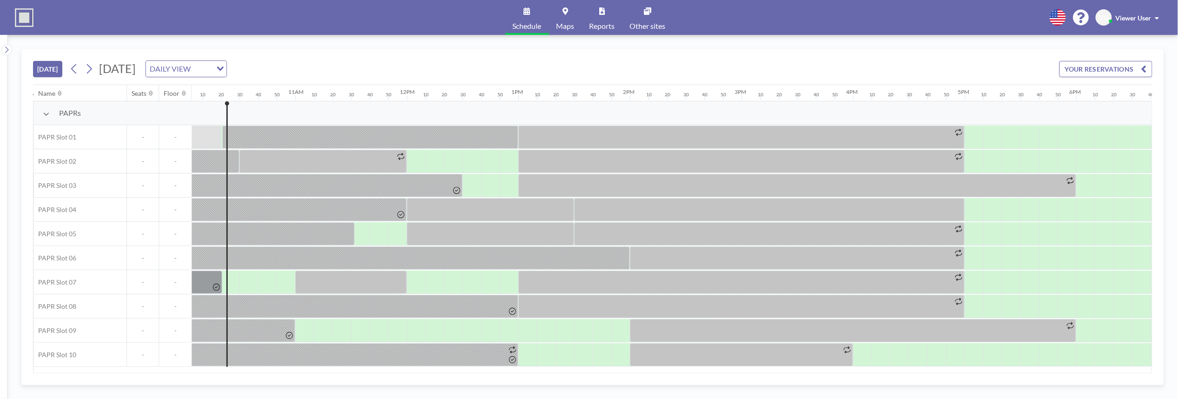
scroll to position [0, 1135]
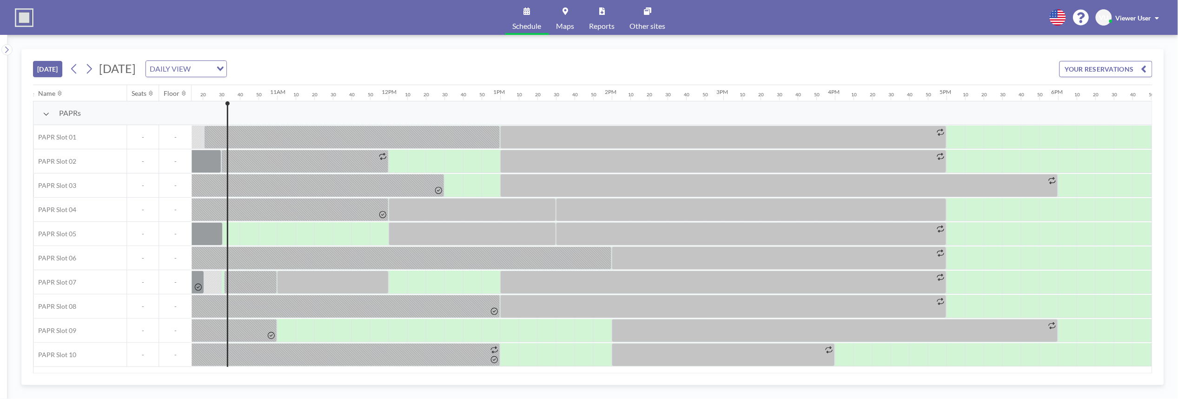
scroll to position [0, 1153]
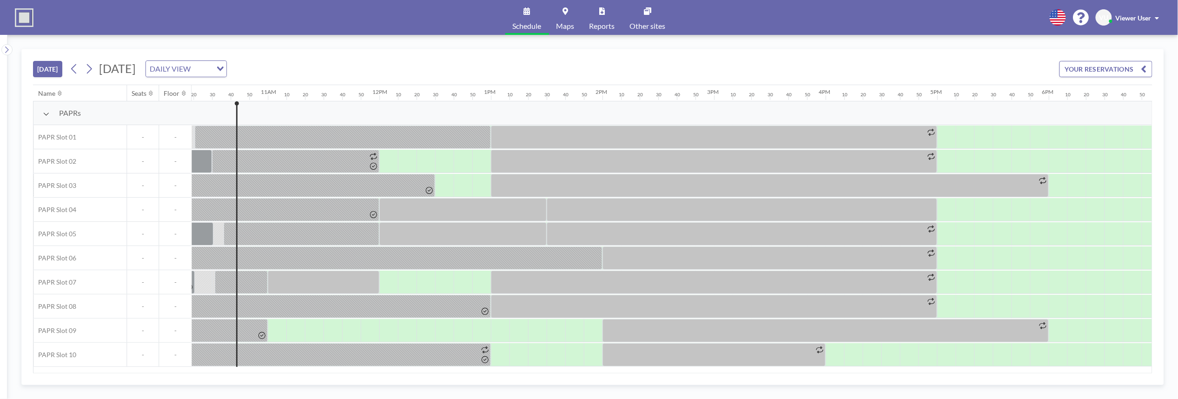
scroll to position [0, 1172]
